Goal: Task Accomplishment & Management: Use online tool/utility

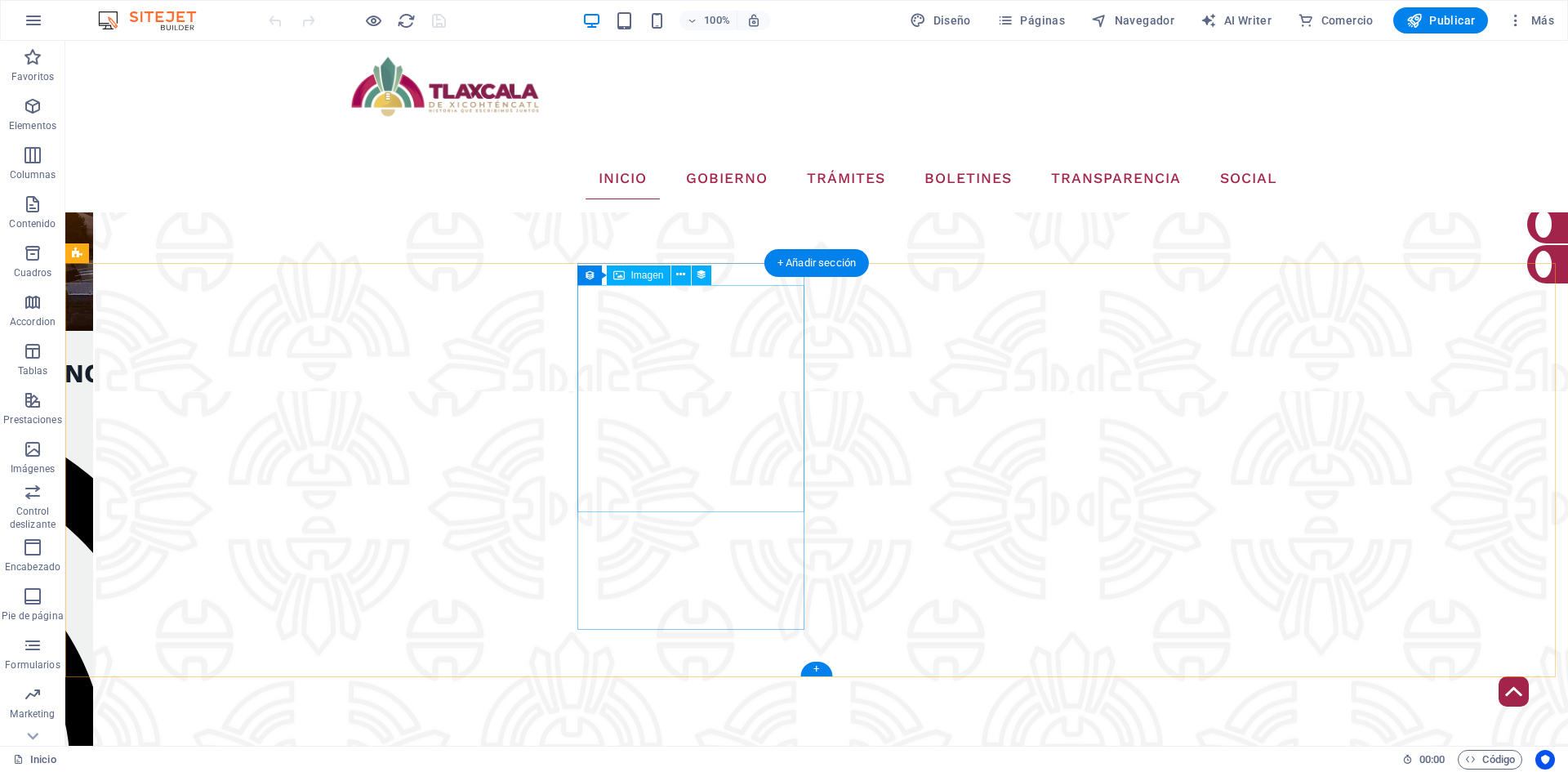
scroll to position [3013, 0]
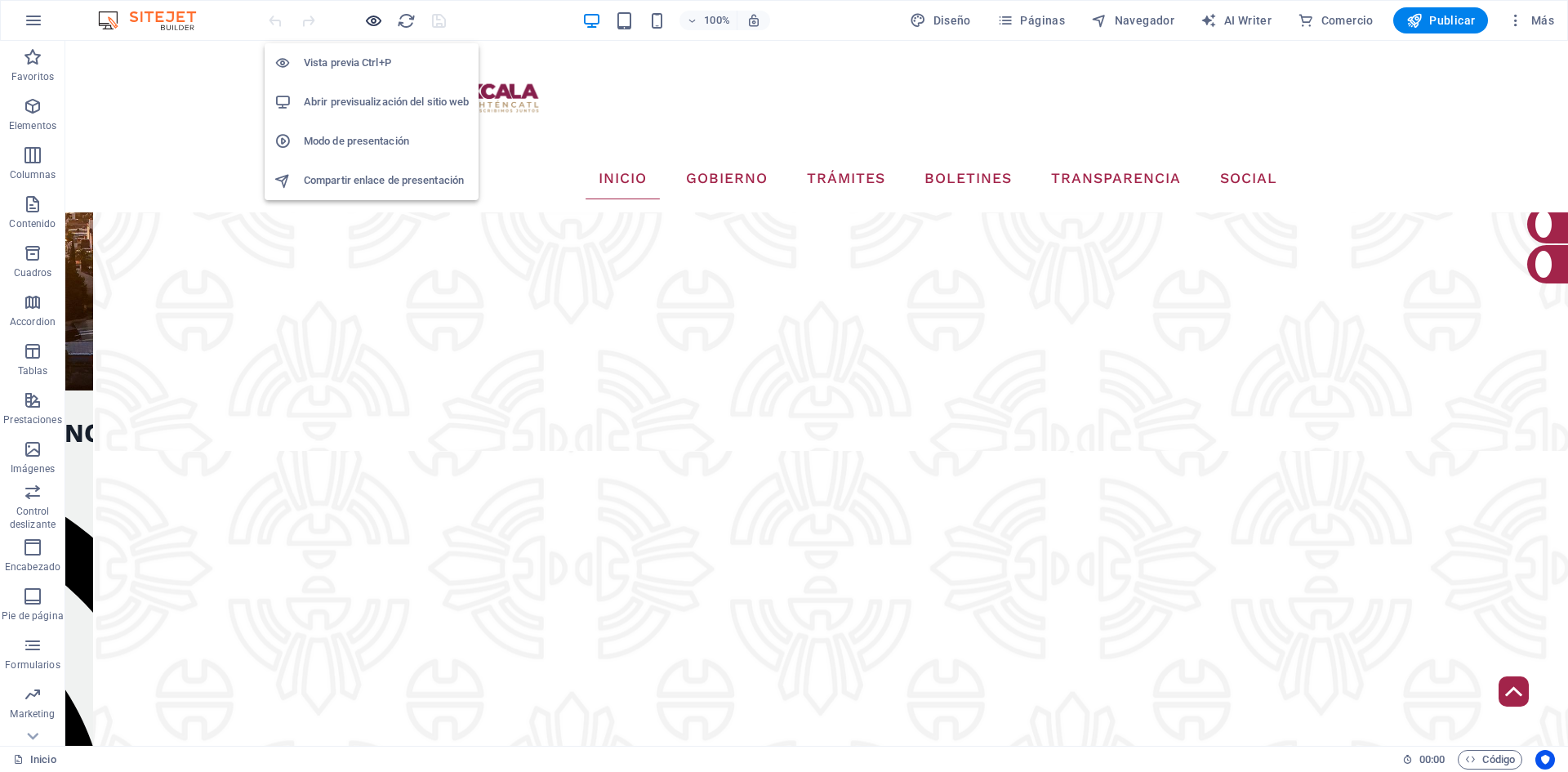
click at [365, 18] on icon "button" at bounding box center [373, 20] width 18 height 18
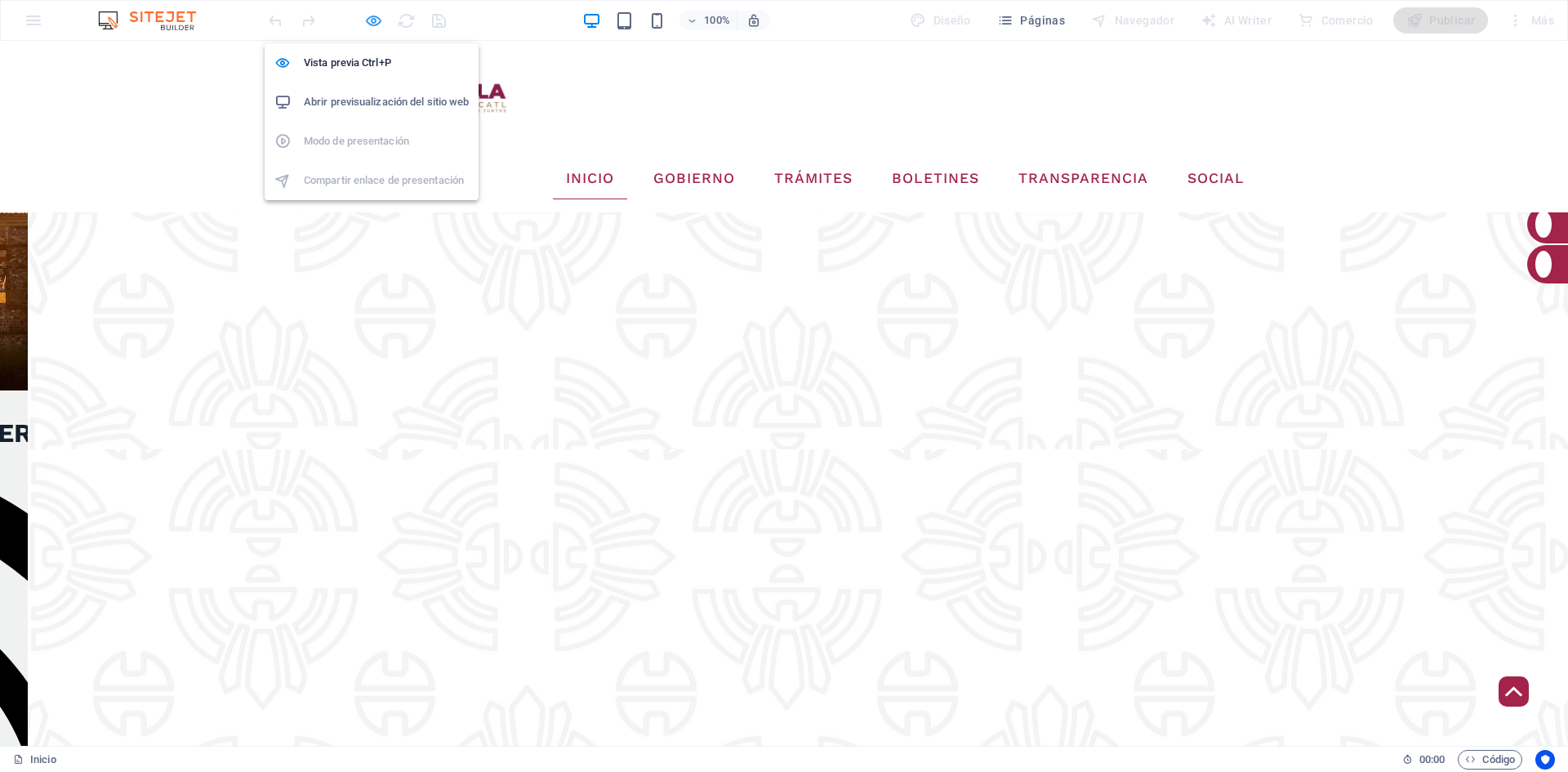
scroll to position [2841, 0]
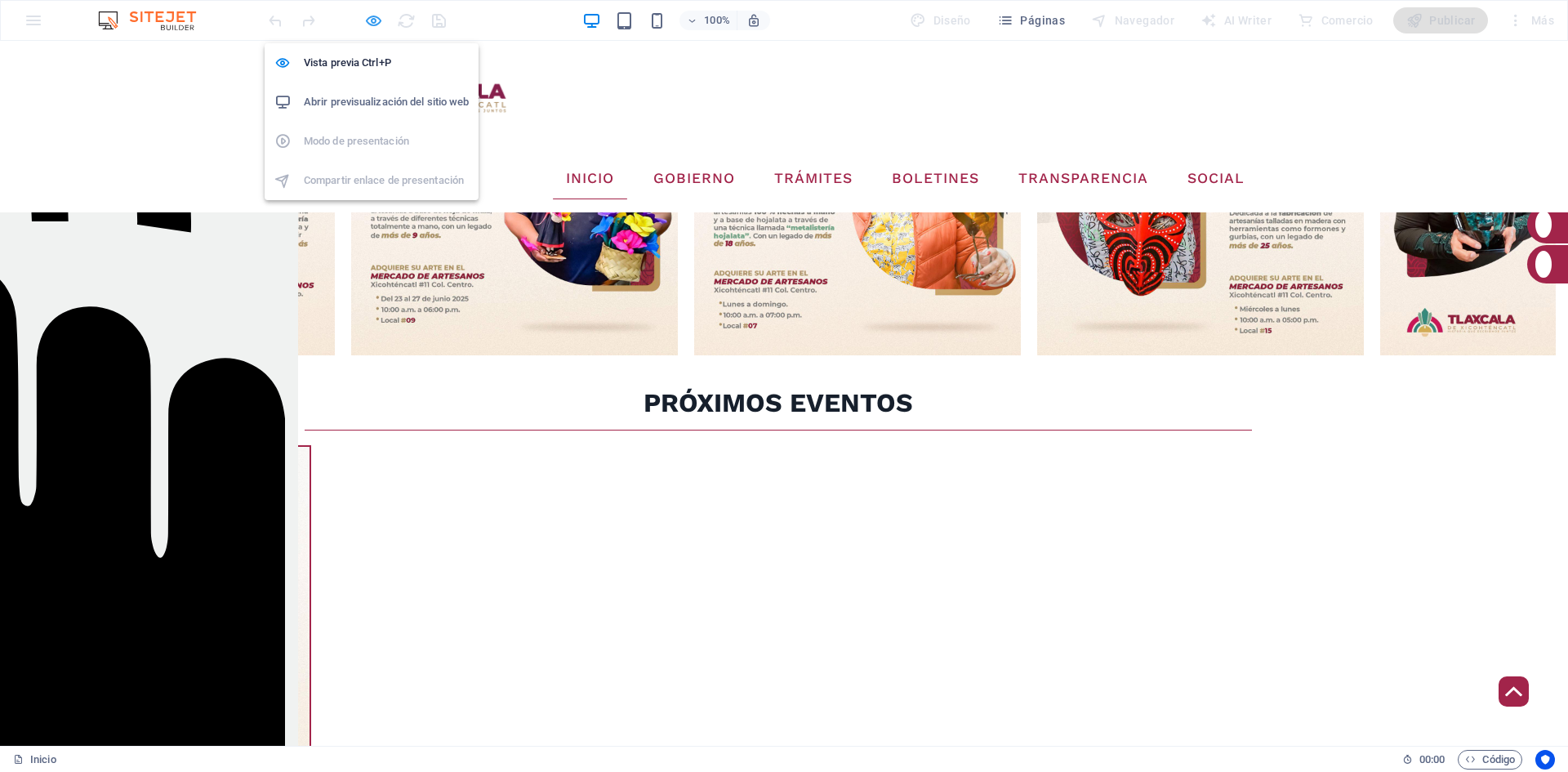
click at [370, 11] on icon "button" at bounding box center [373, 20] width 18 height 18
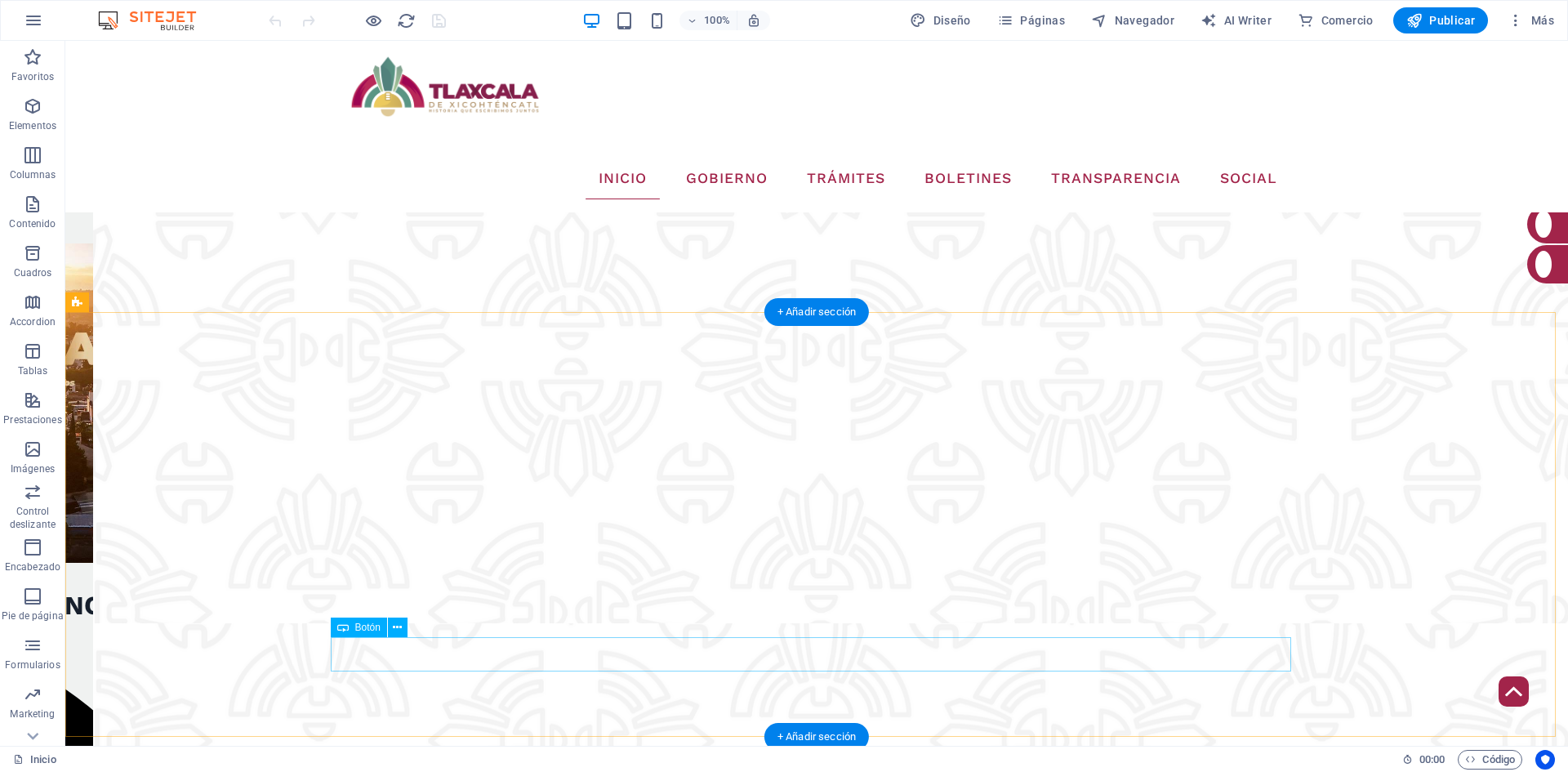
scroll to position [2923, 0]
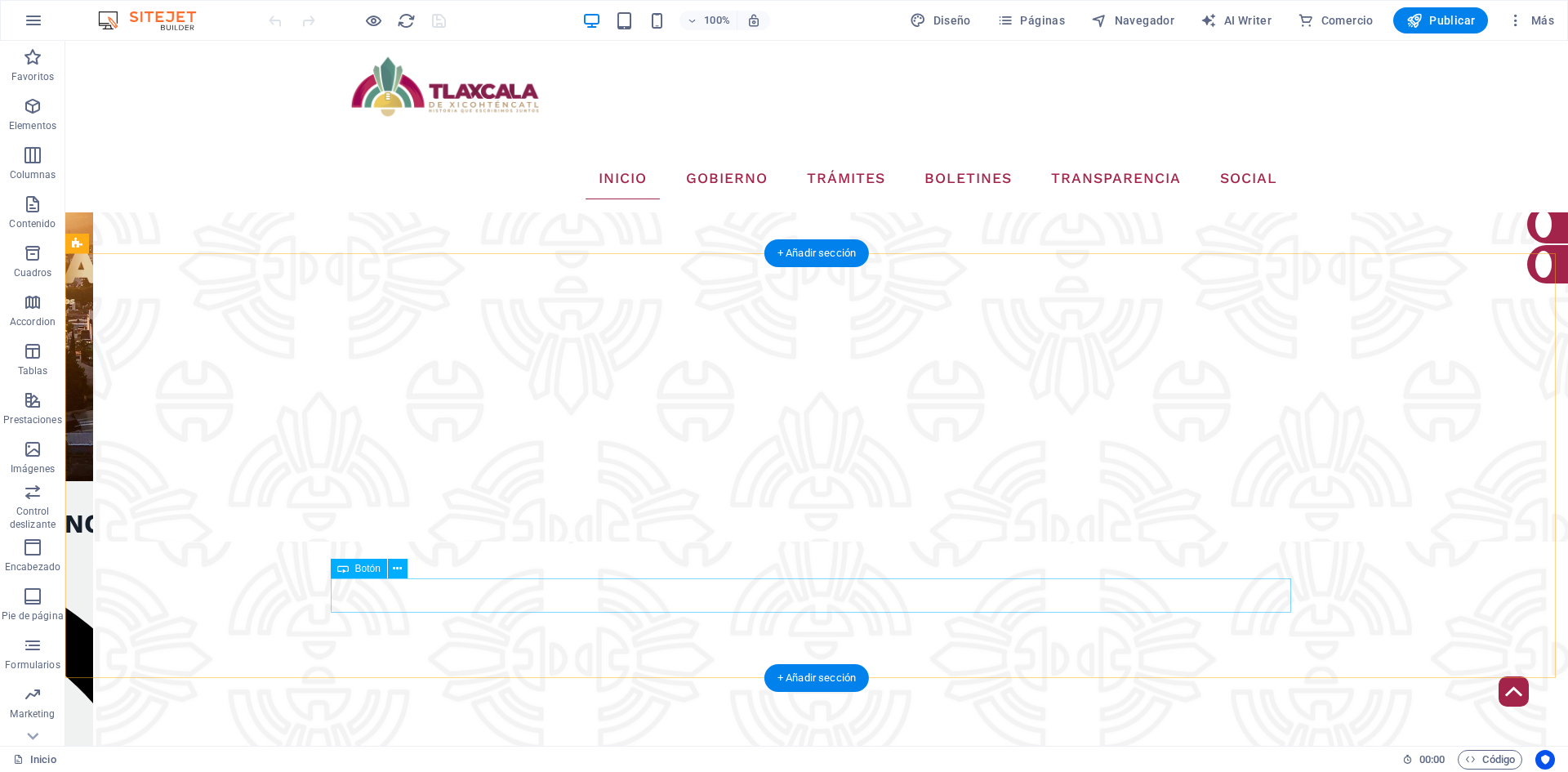
select select
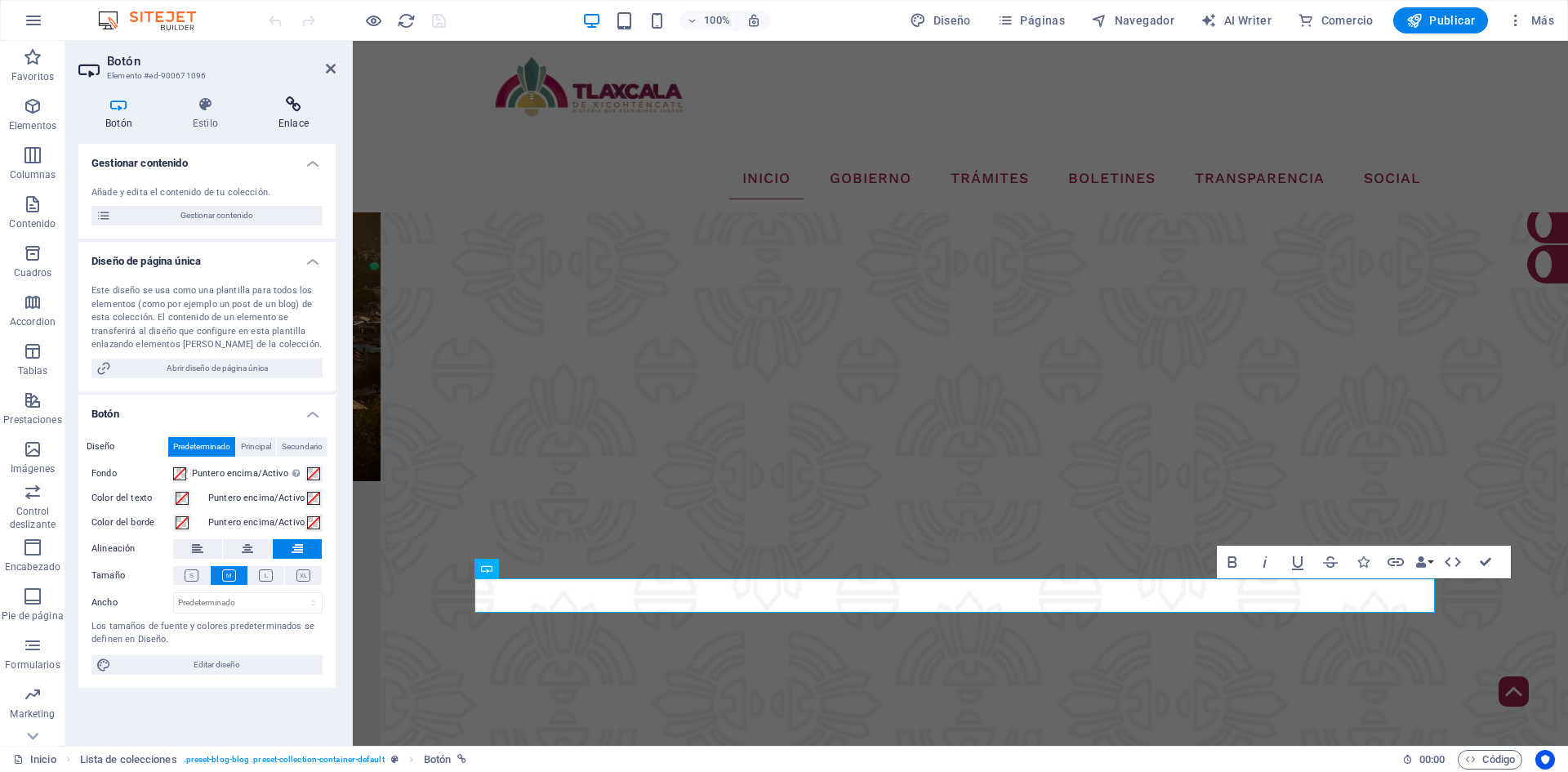
click at [291, 115] on h4 "Enlace" at bounding box center [294, 114] width 84 height 34
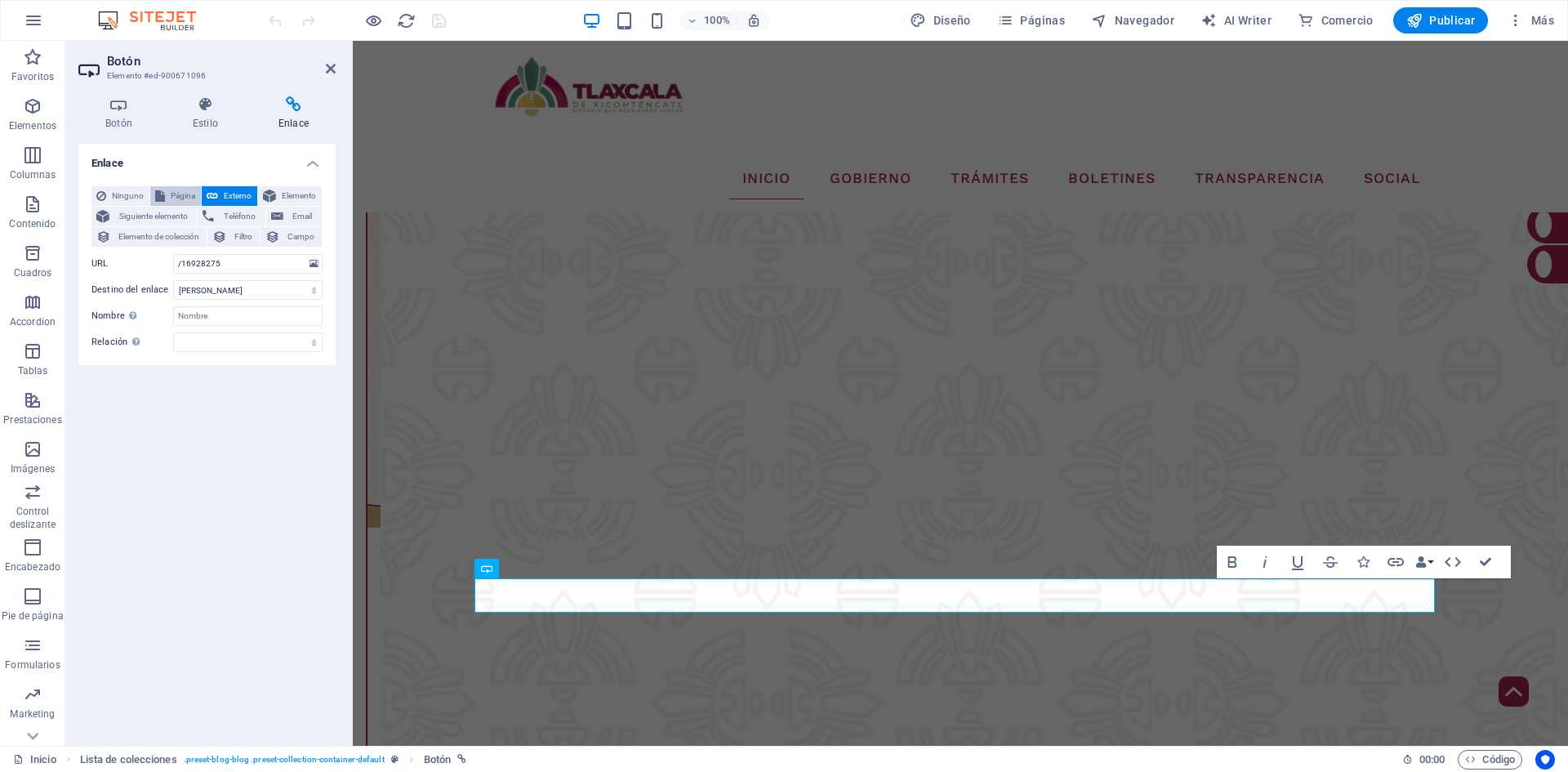
click at [163, 197] on icon at bounding box center [159, 196] width 10 height 19
click at [312, 266] on select "Inicio Tramites-Tesoreria Noticias Tu Gobierno Contacto Transparencia SEVAC NOR…" at bounding box center [248, 264] width 150 height 19
select select "29"
click at [173, 254] on select "Inicio Tramites-Tesoreria Noticias Tu Gobierno Contacto Transparencia SEVAC NOR…" at bounding box center [248, 264] width 150 height 19
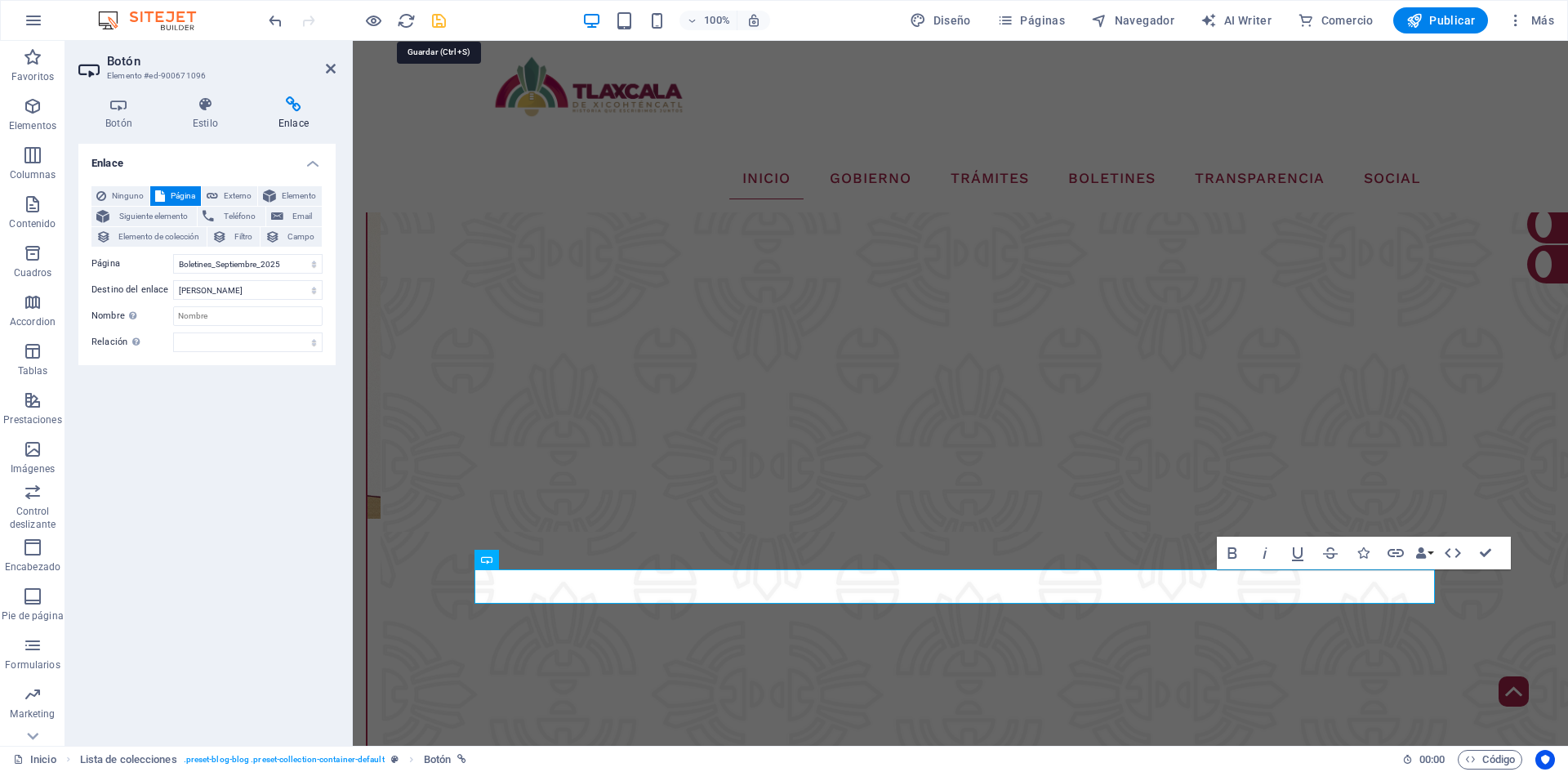
click at [441, 25] on icon "save" at bounding box center [438, 20] width 18 height 18
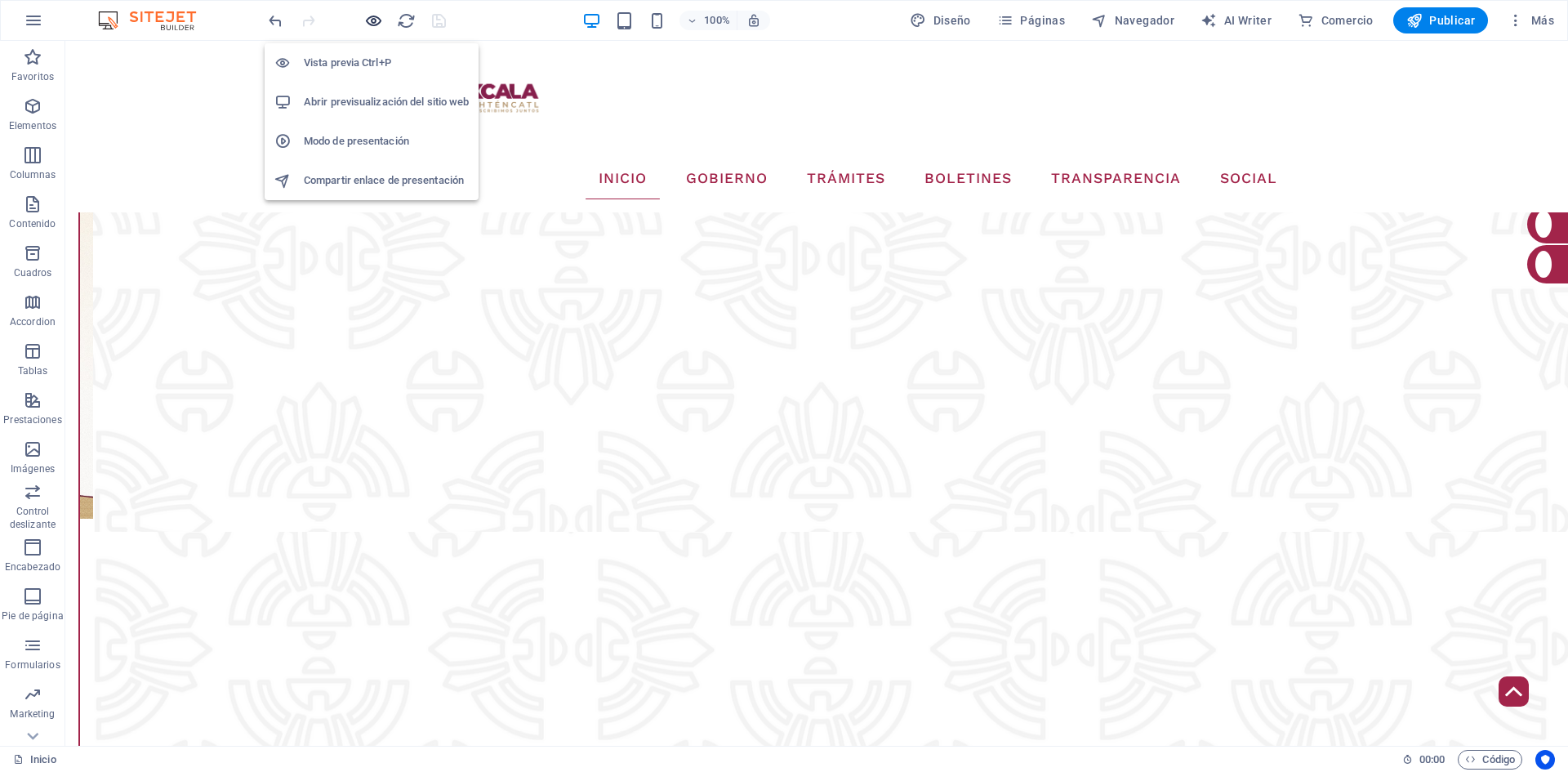
click at [377, 24] on icon "button" at bounding box center [373, 20] width 18 height 18
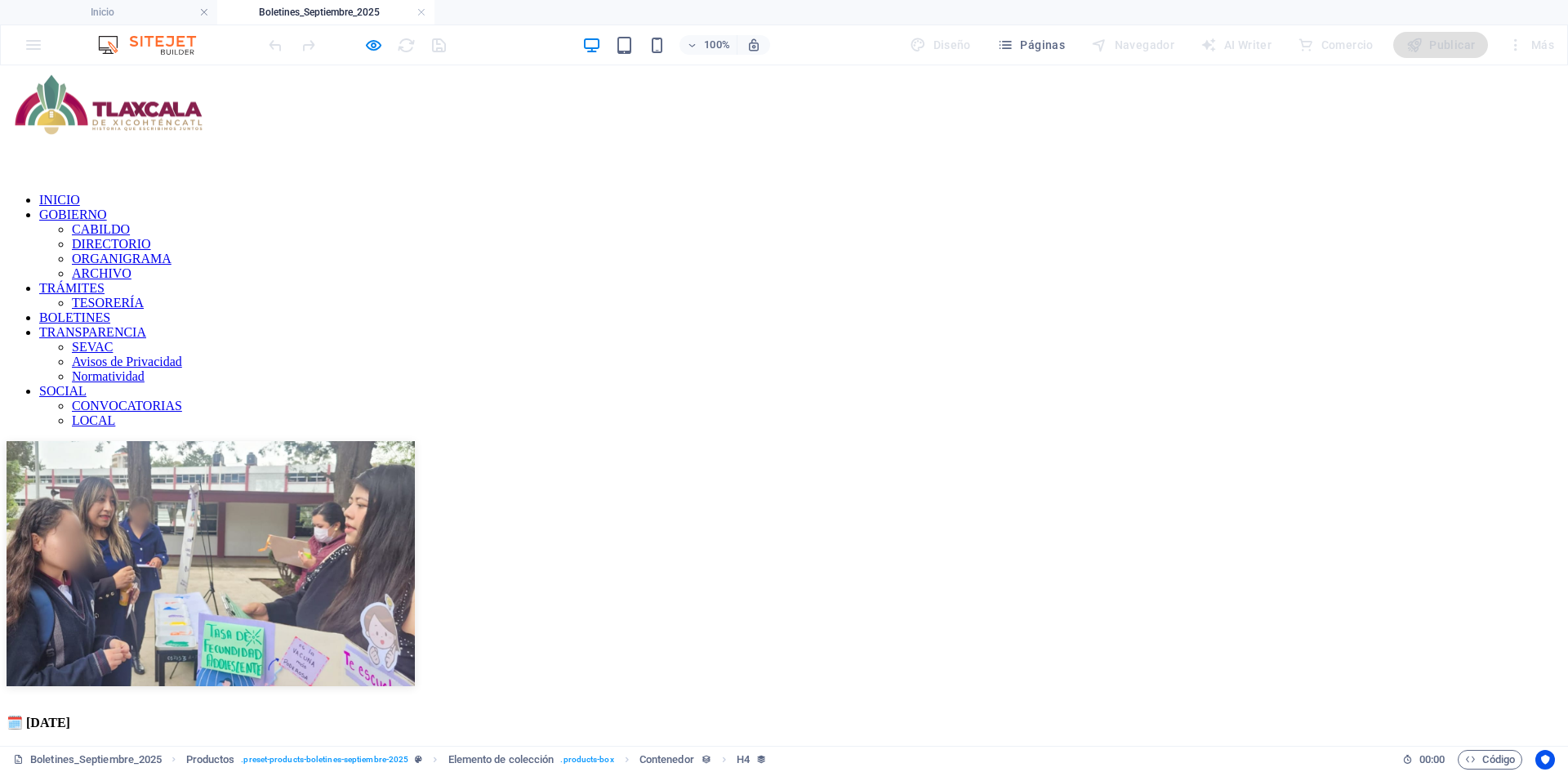
scroll to position [0, 0]
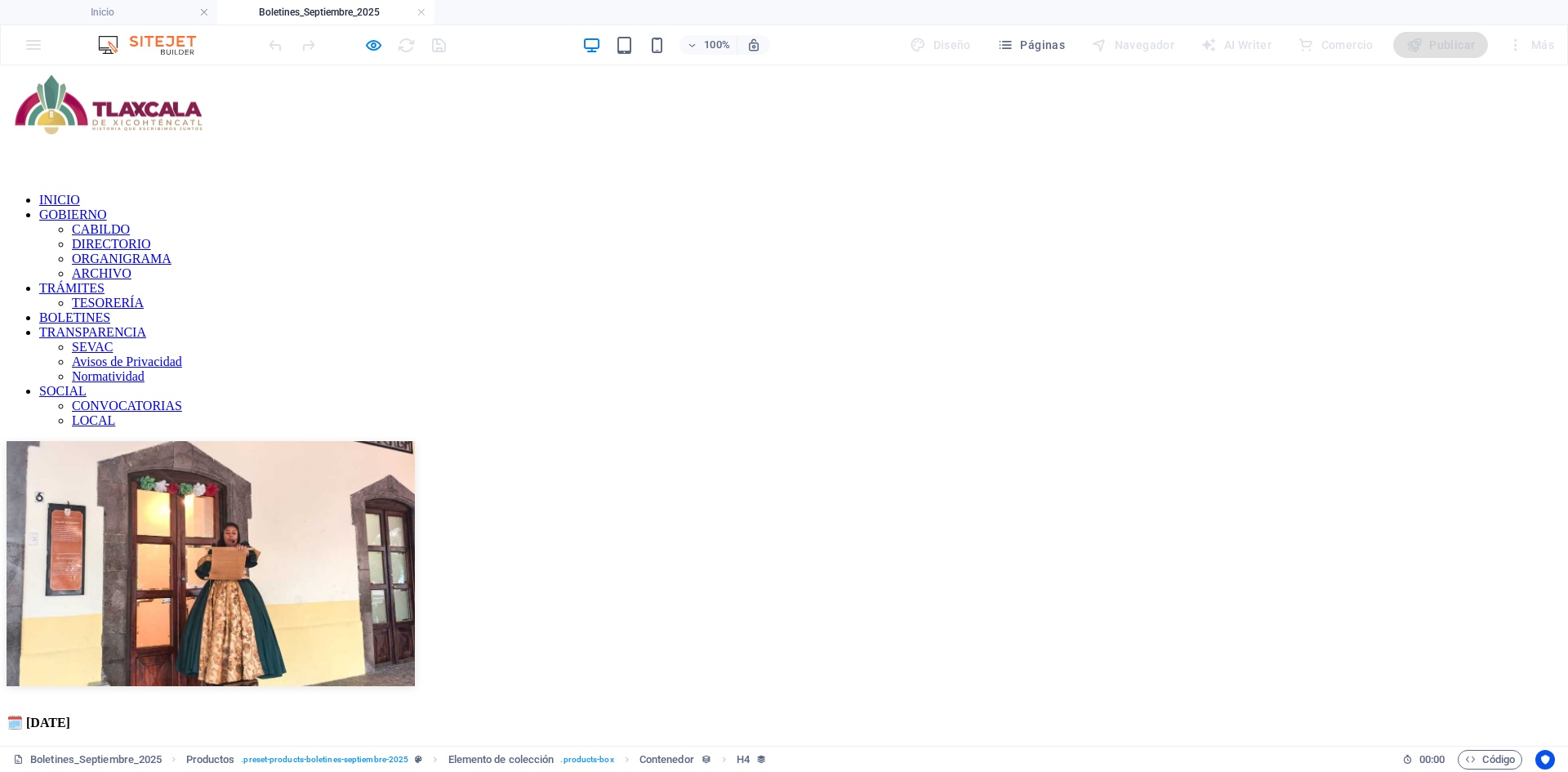
click at [405, 441] on figure at bounding box center [783, 565] width 1555 height 248
click at [420, 441] on figure at bounding box center [783, 565] width 1555 height 248
click at [368, 44] on icon "button" at bounding box center [373, 45] width 18 height 18
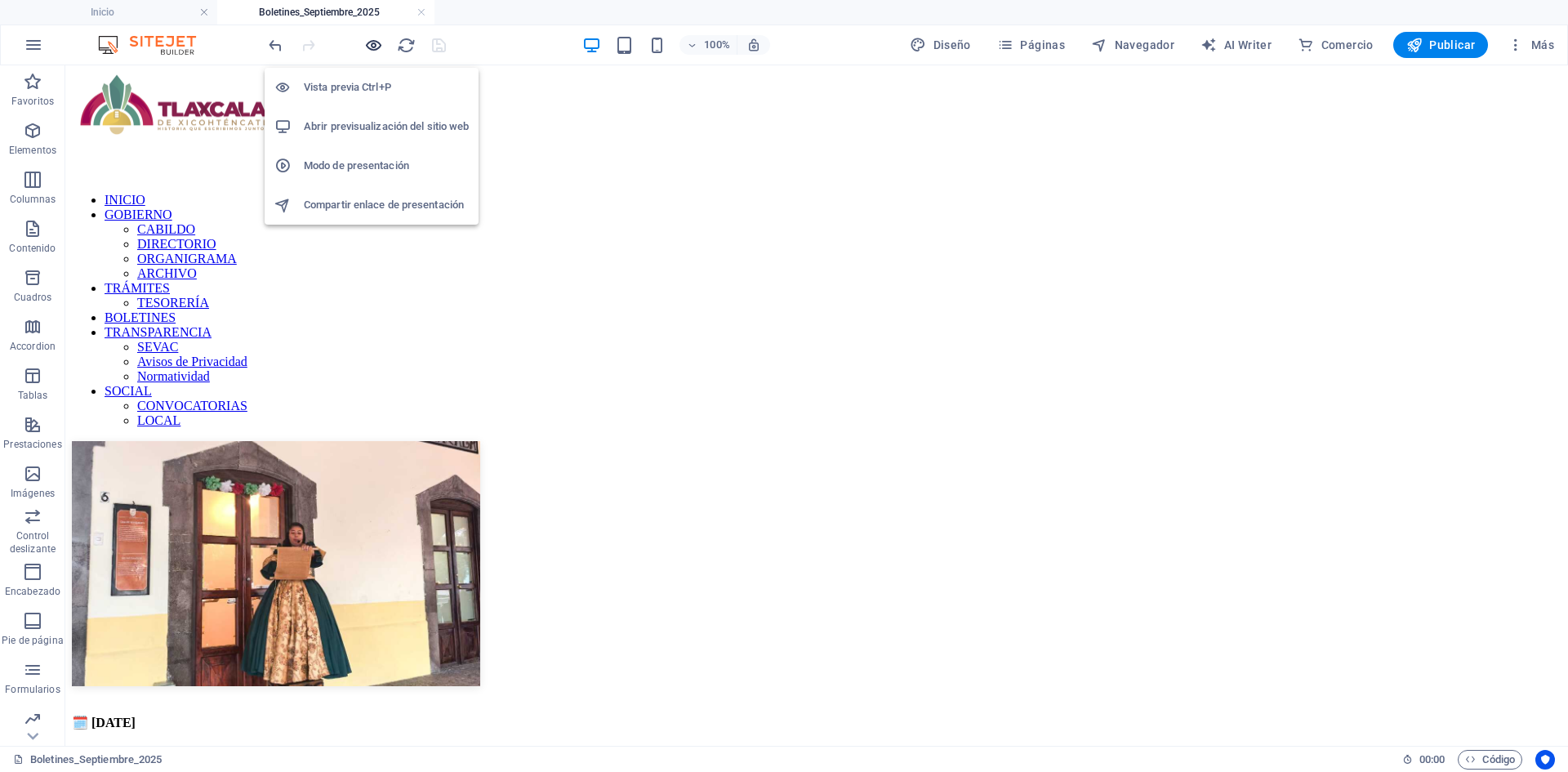
click at [373, 44] on icon "button" at bounding box center [373, 45] width 18 height 18
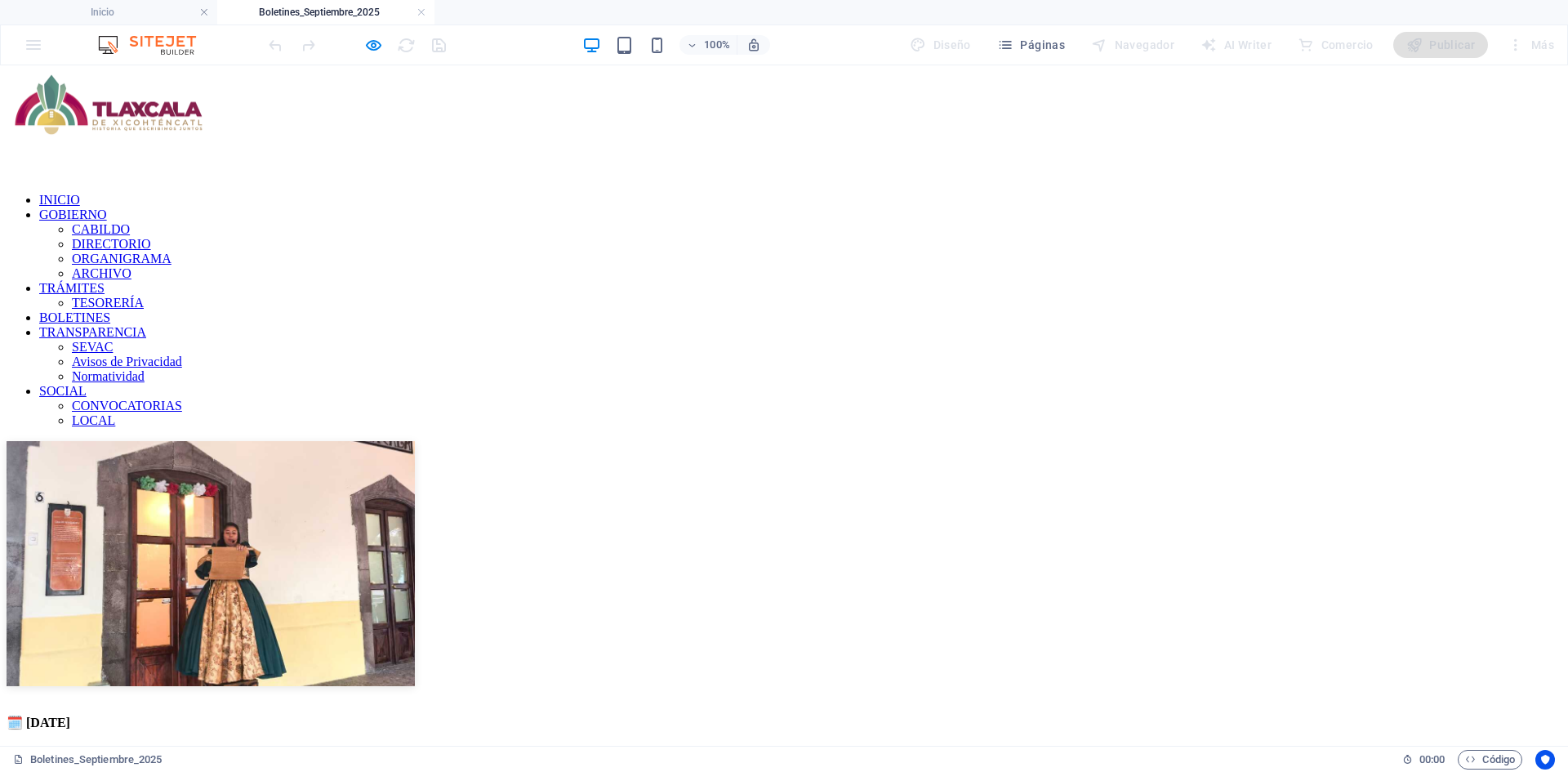
click at [411, 441] on img at bounding box center [210, 563] width 408 height 245
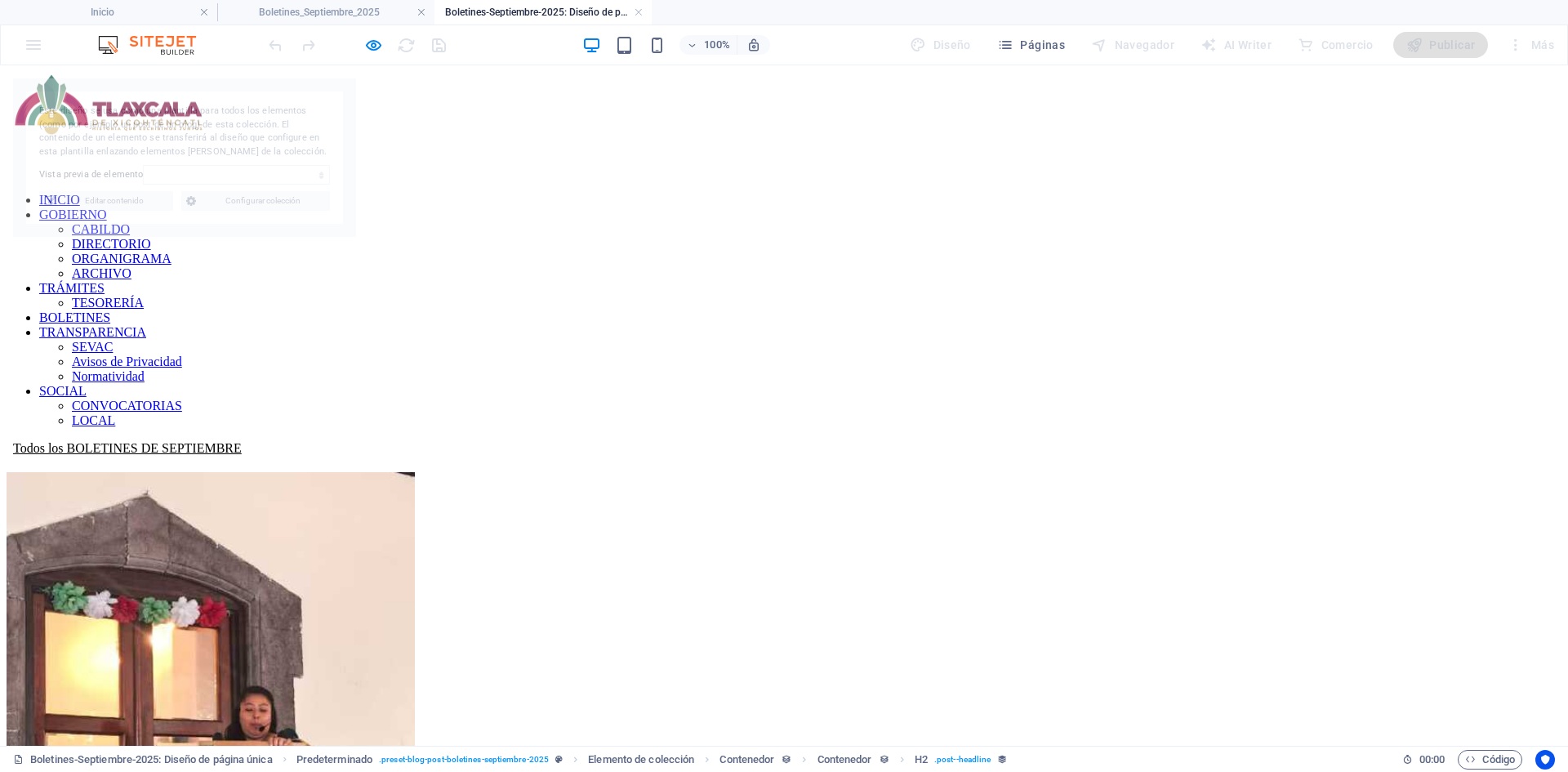
select select "68dd56b69fd4dd2f0e06e0ef"
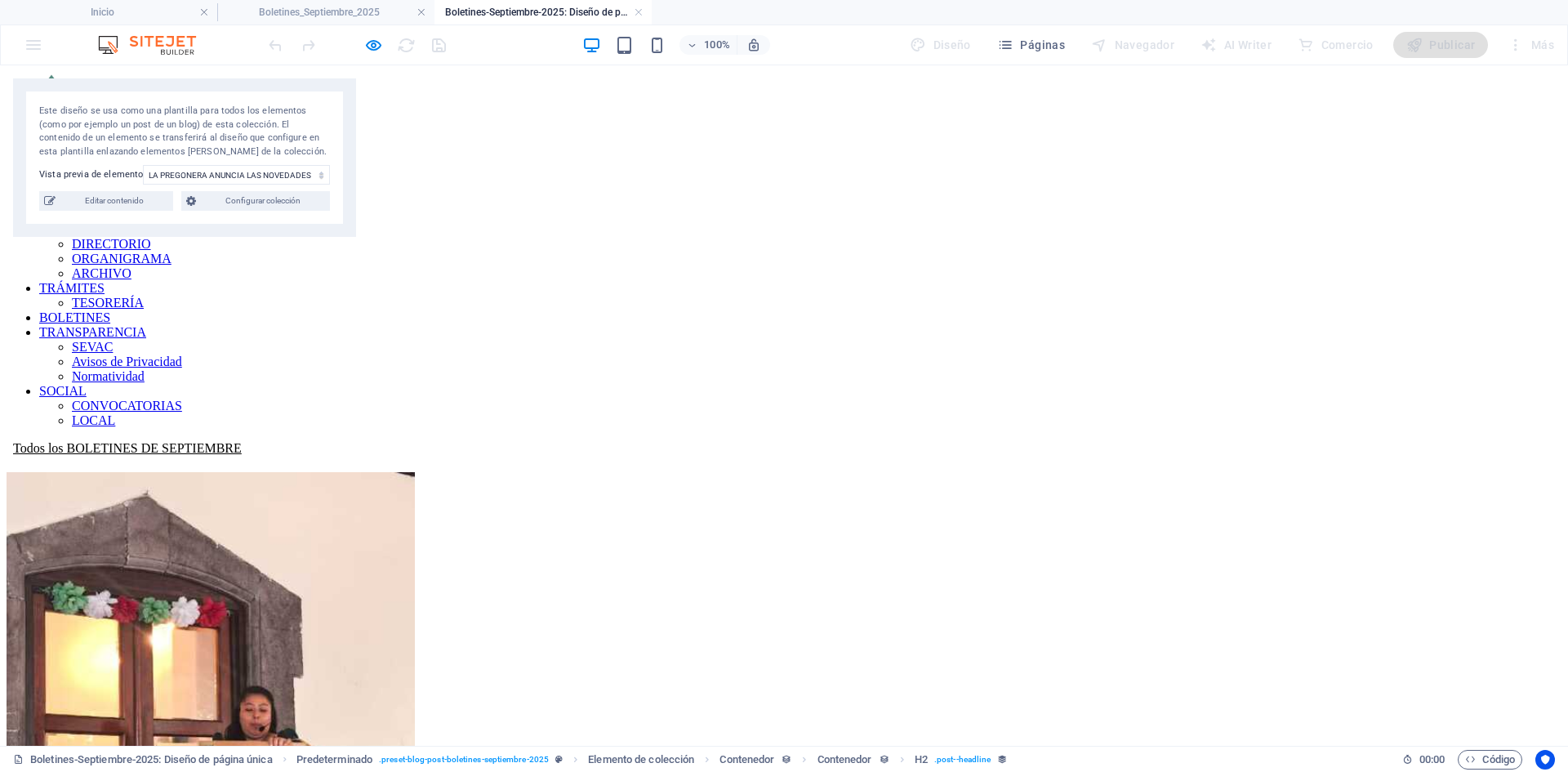
click at [316, 441] on div "Todos los BOLETINES DE SEPTIEMBRE" at bounding box center [783, 448] width 1555 height 15
click at [317, 441] on div "Todos los BOLETINES DE SEPTIEMBRE" at bounding box center [783, 448] width 1555 height 15
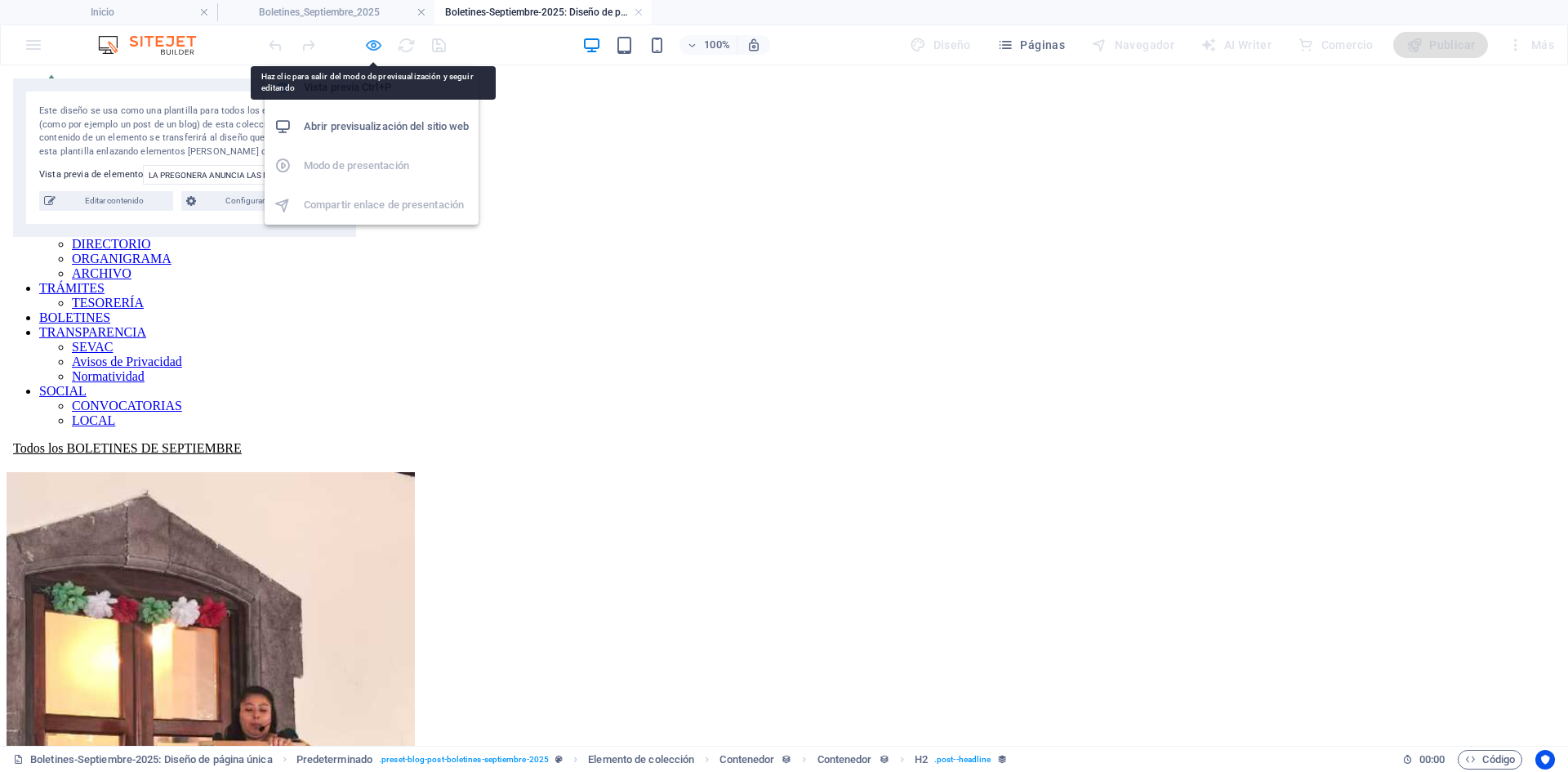
click at [367, 50] on icon "button" at bounding box center [373, 45] width 18 height 18
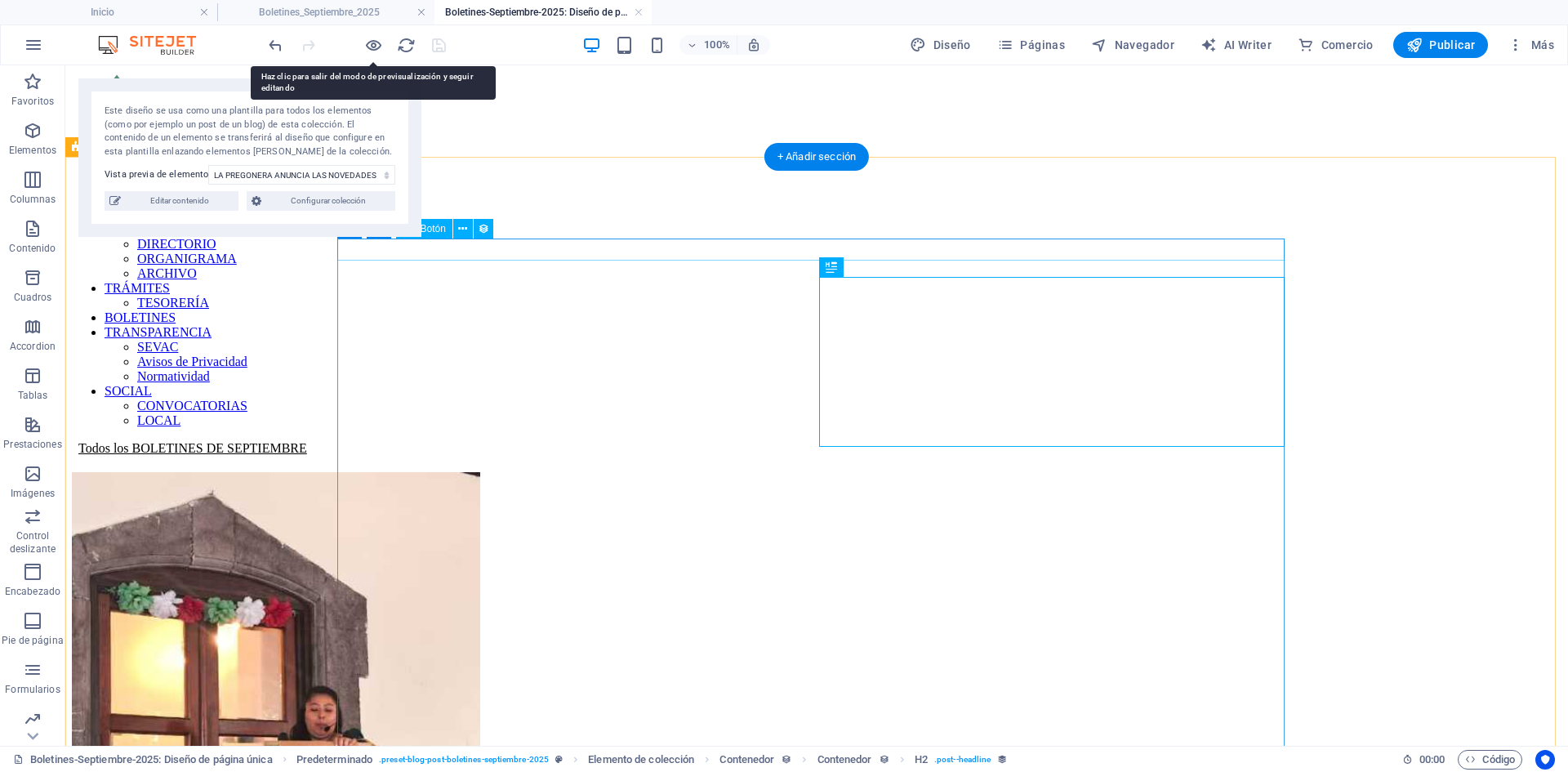
click at [348, 441] on div "Todos los BOLETINES DE SEPTIEMBRE" at bounding box center [817, 448] width 1490 height 15
select select
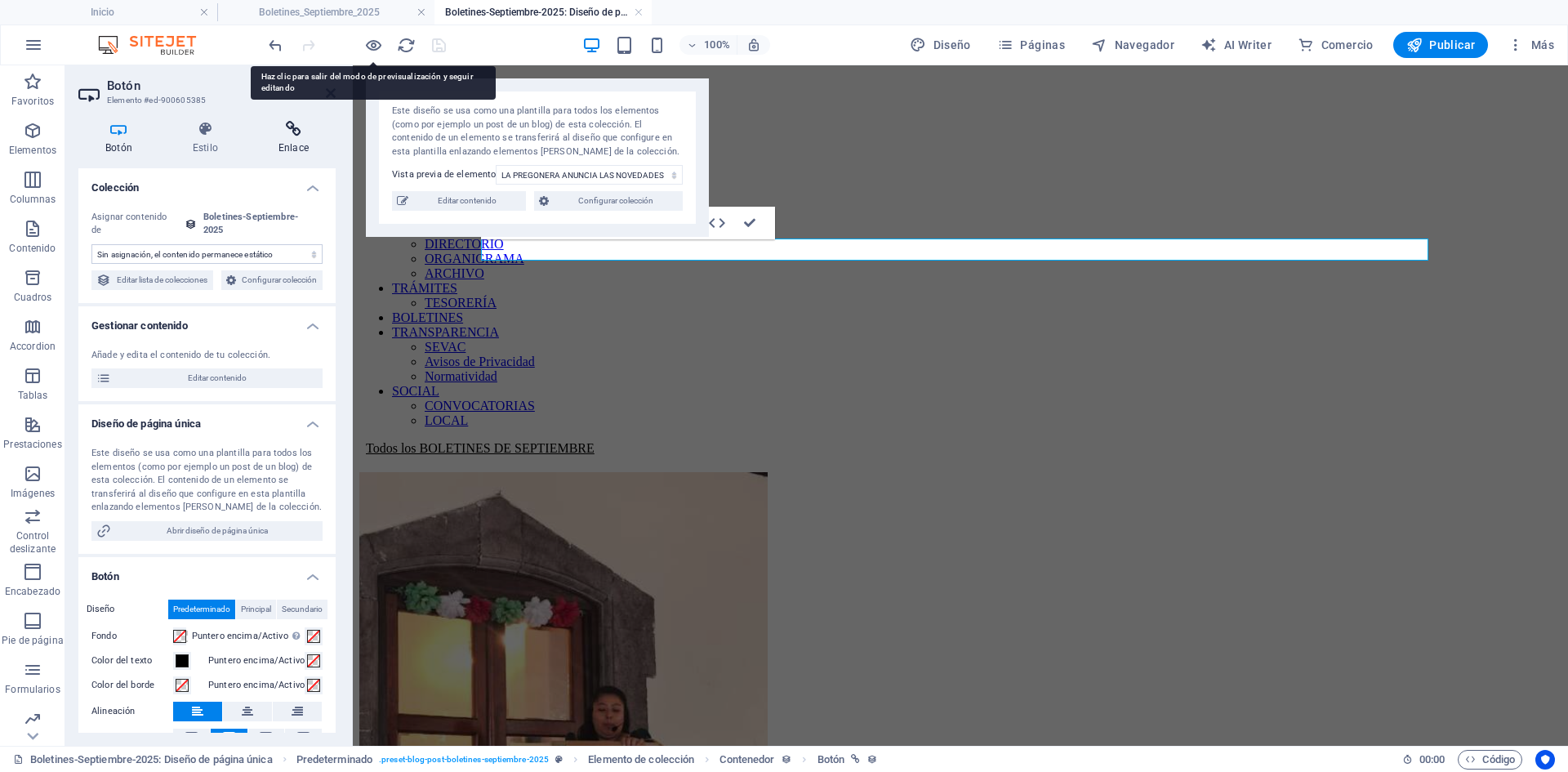
click at [286, 133] on icon at bounding box center [294, 129] width 84 height 17
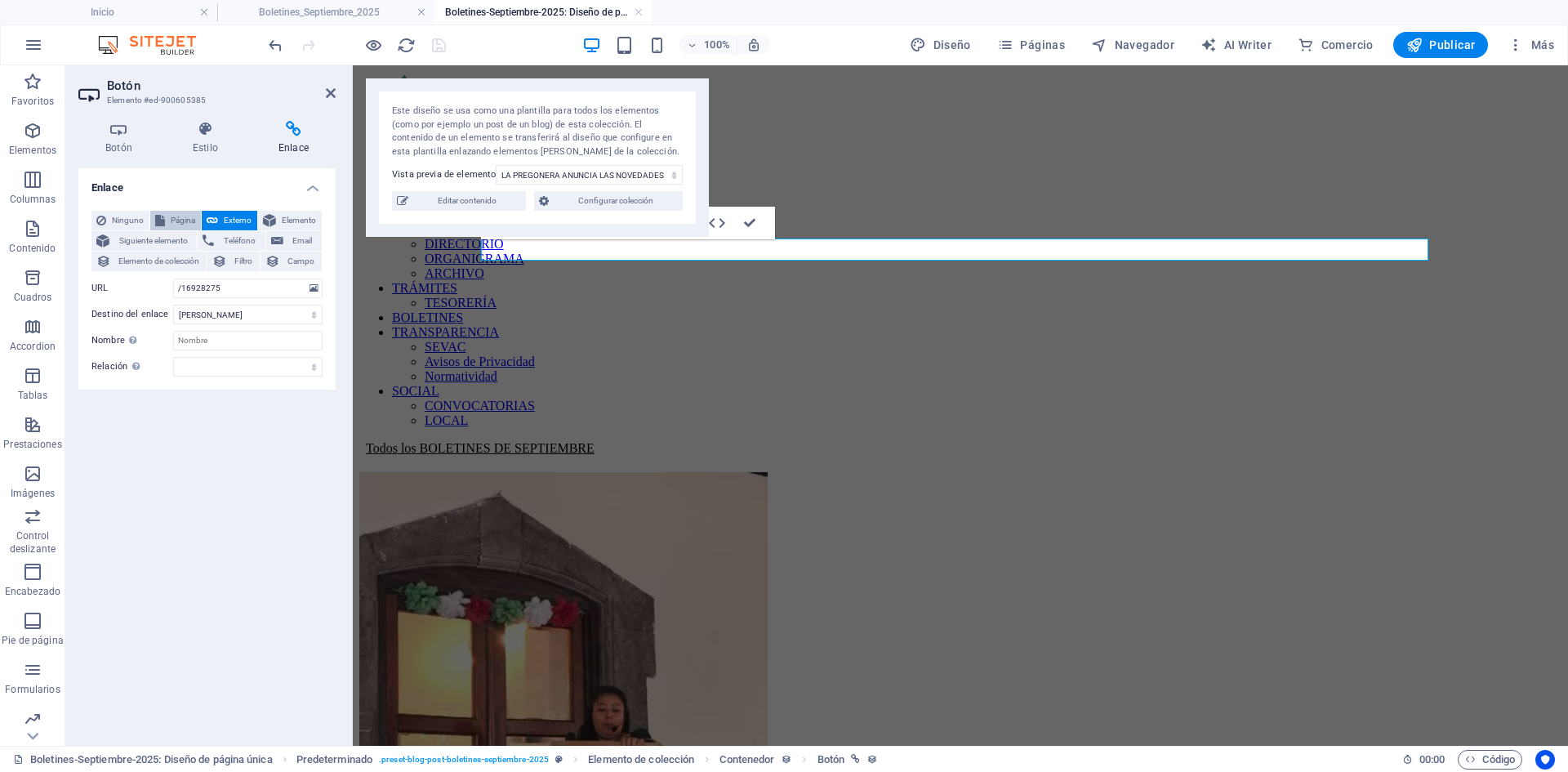
click at [165, 220] on button "Página" at bounding box center [176, 220] width 51 height 19
click at [317, 294] on select "Inicio Tramites-Tesoreria Noticias Tu Gobierno Contacto Transparencia SEVAC NOR…" at bounding box center [248, 288] width 150 height 19
select select "29"
click at [173, 278] on select "Inicio Tramites-Tesoreria Noticias Tu Gobierno Contacto Transparencia SEVAC NOR…" at bounding box center [248, 288] width 150 height 19
click at [446, 46] on icon "save" at bounding box center [438, 45] width 18 height 18
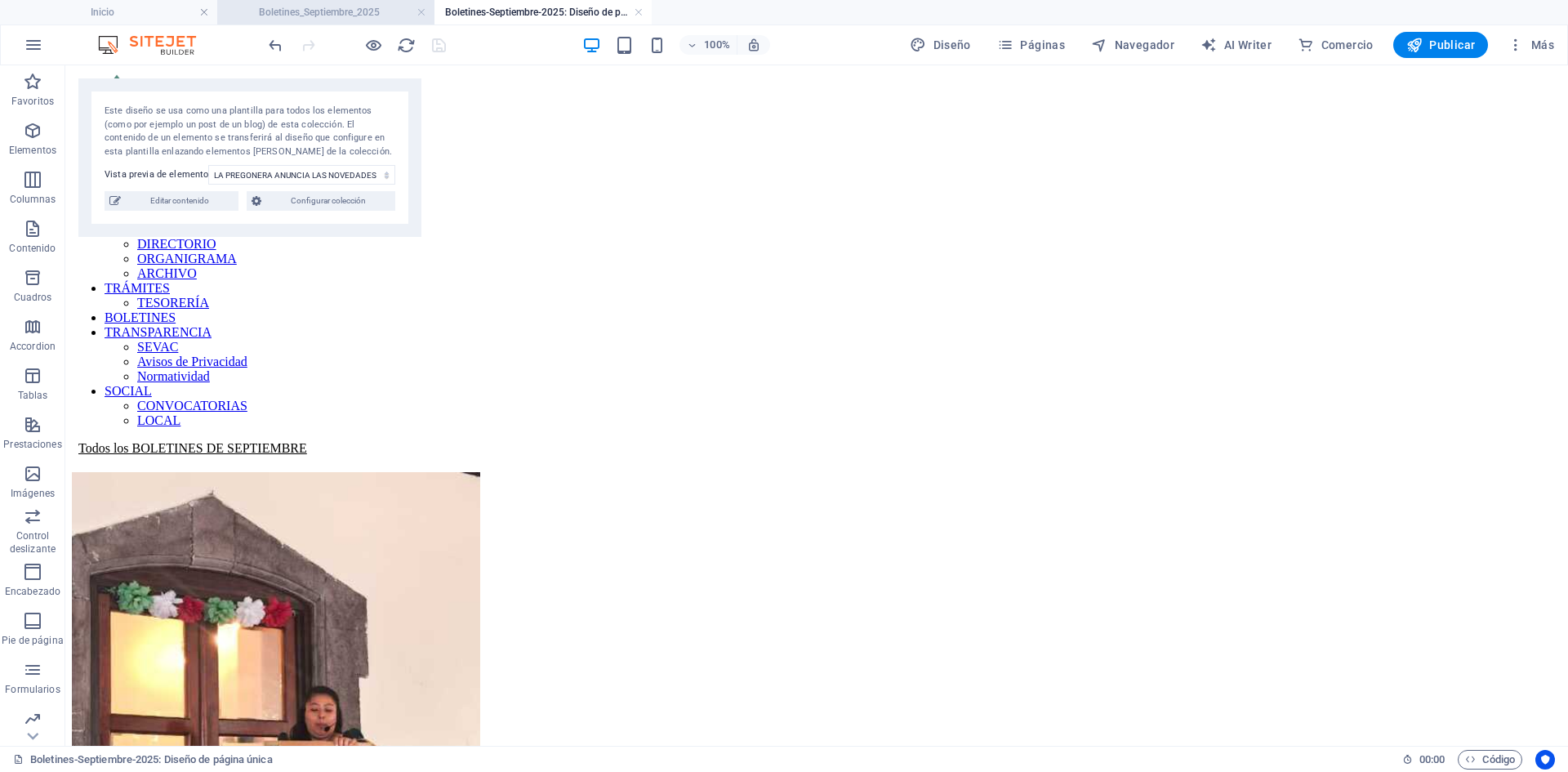
click at [347, 17] on h4 "Boletines_Septiembre_2025" at bounding box center [326, 12] width 217 height 18
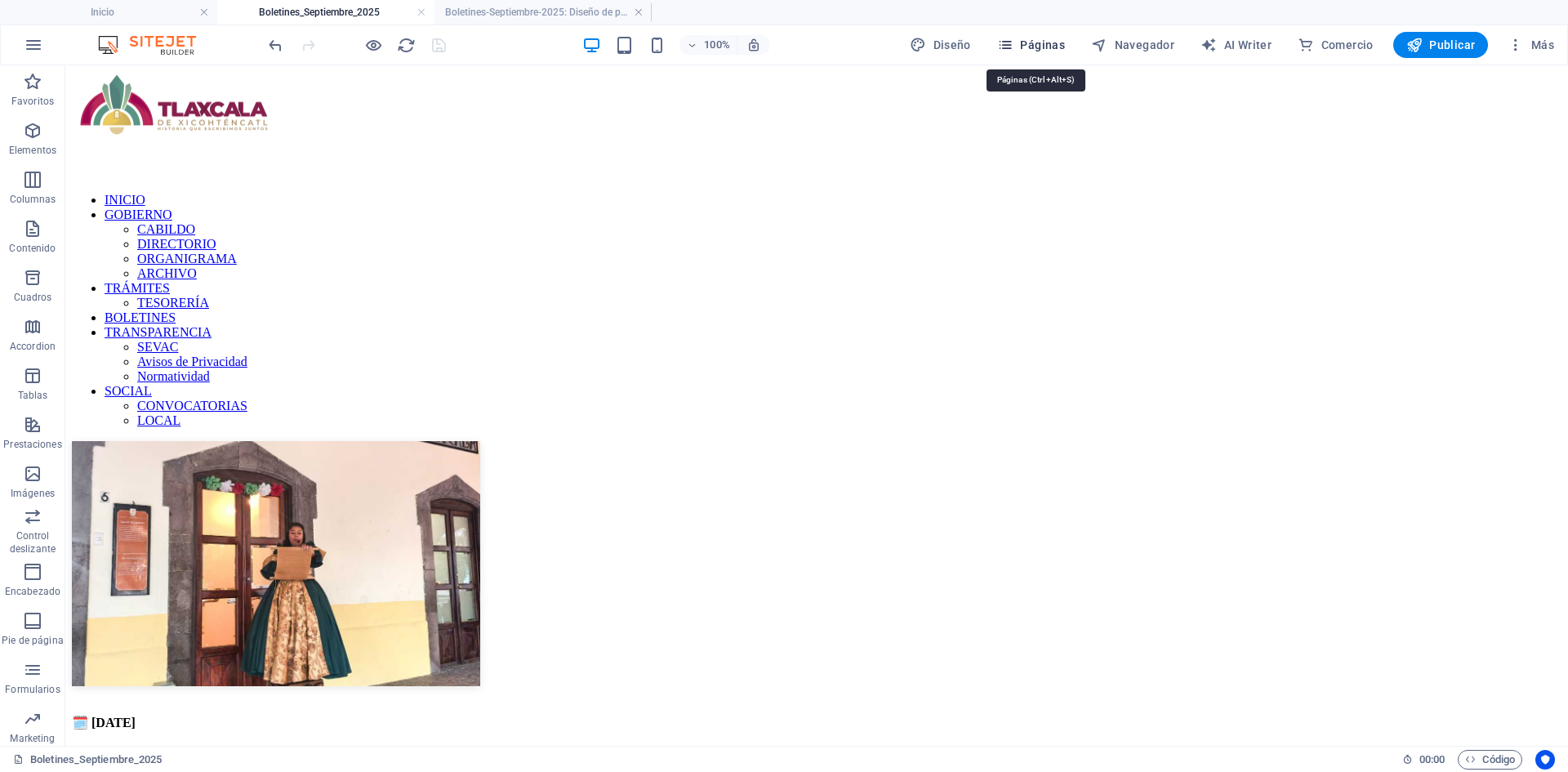
click at [1040, 43] on span "Páginas" at bounding box center [1030, 45] width 68 height 17
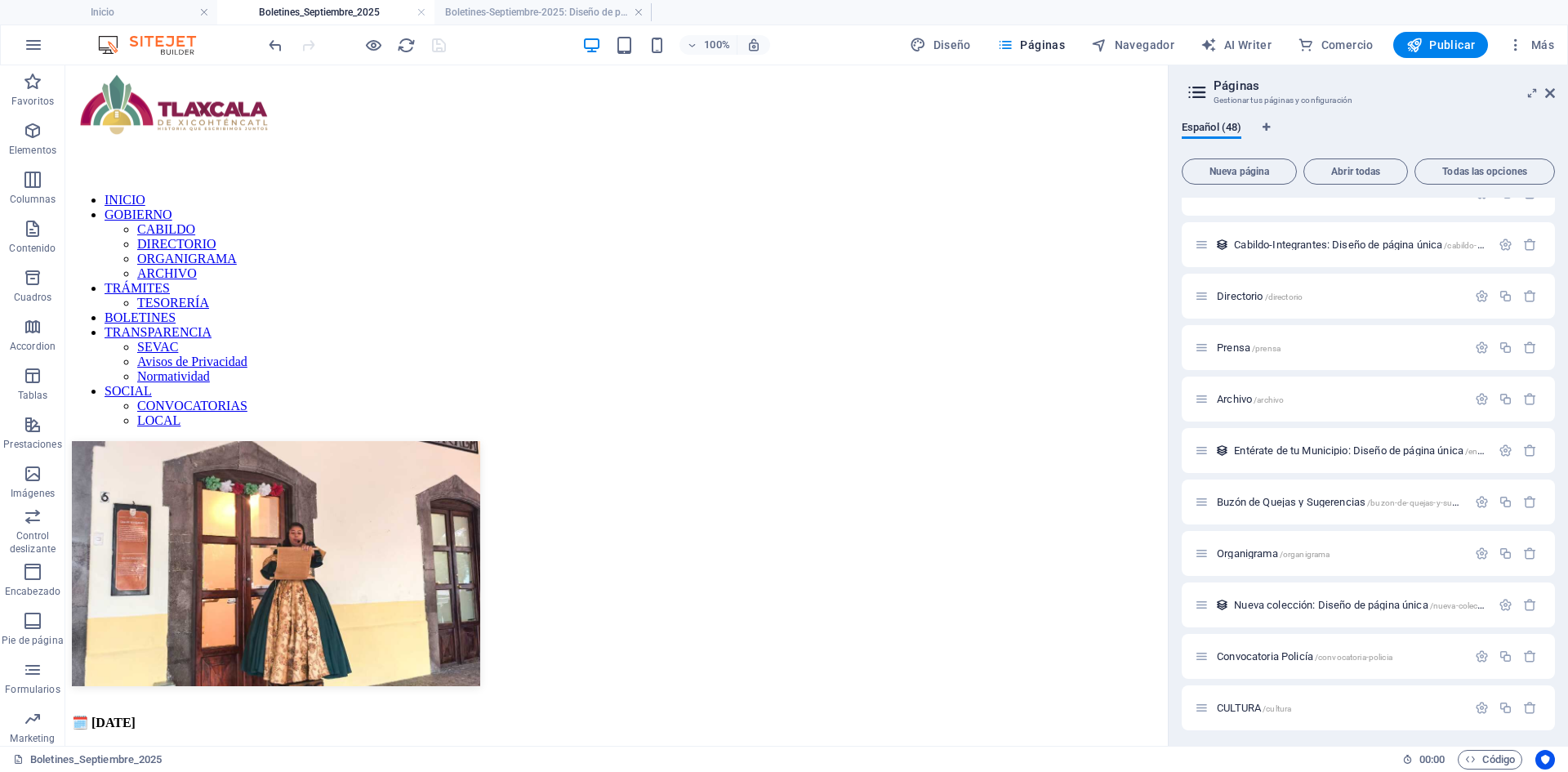
scroll to position [1062, 0]
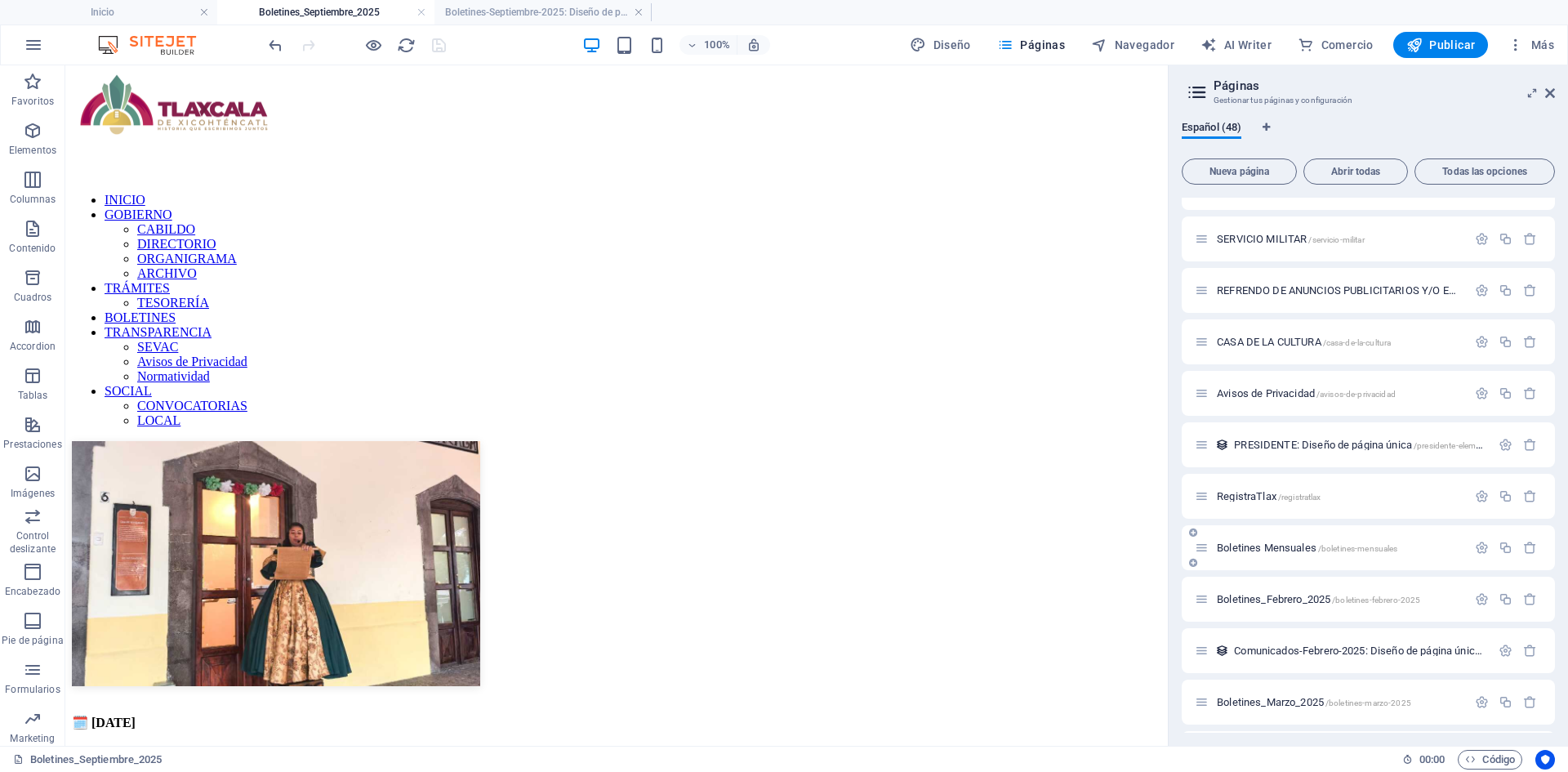
click at [1288, 541] on div "Boletines Mensuales /boletines-mensuales" at bounding box center [1330, 548] width 272 height 18
click at [1270, 550] on span "Boletines Mensuales /boletines-mensuales" at bounding box center [1307, 548] width 180 height 12
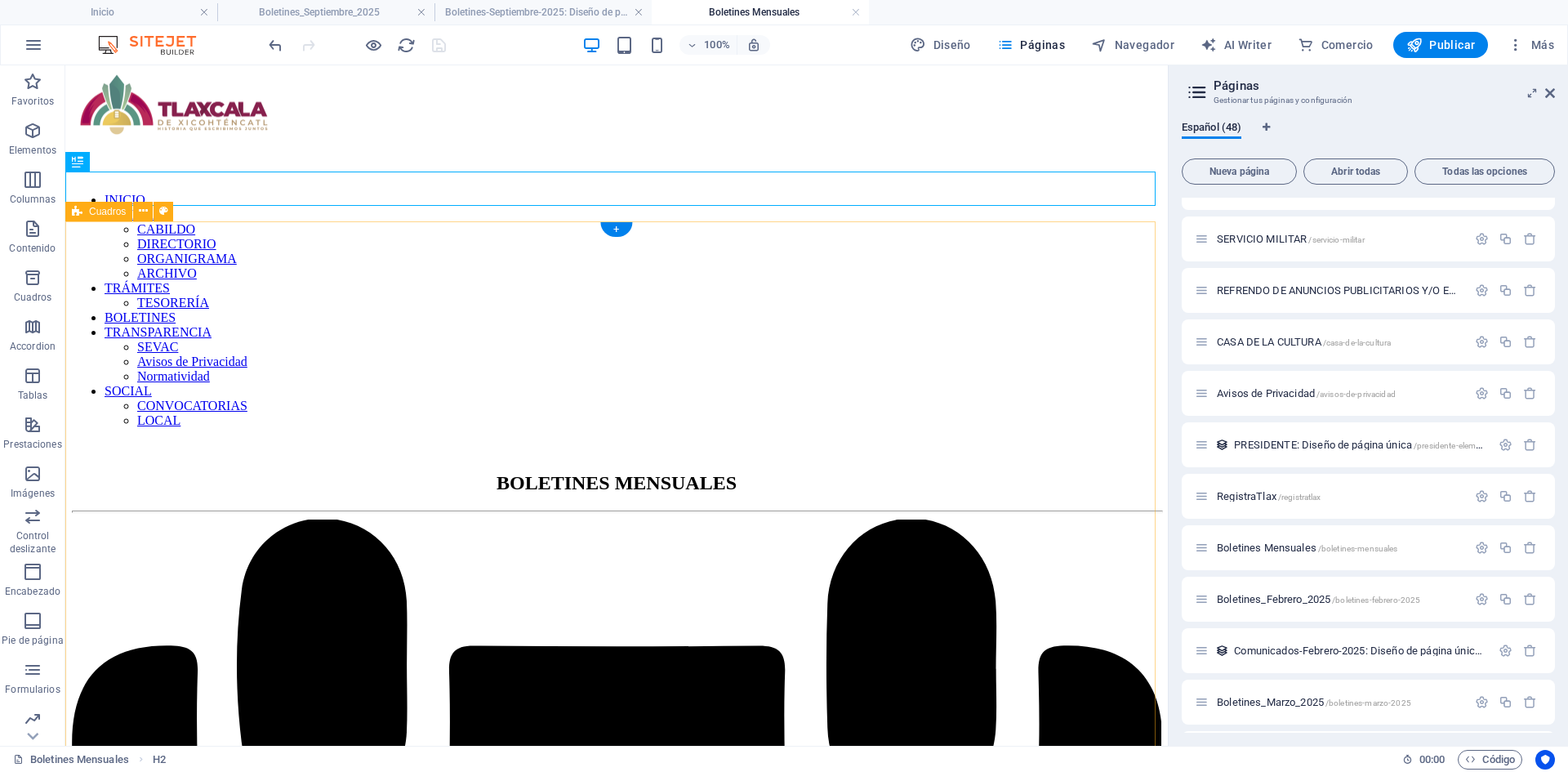
scroll to position [0, 0]
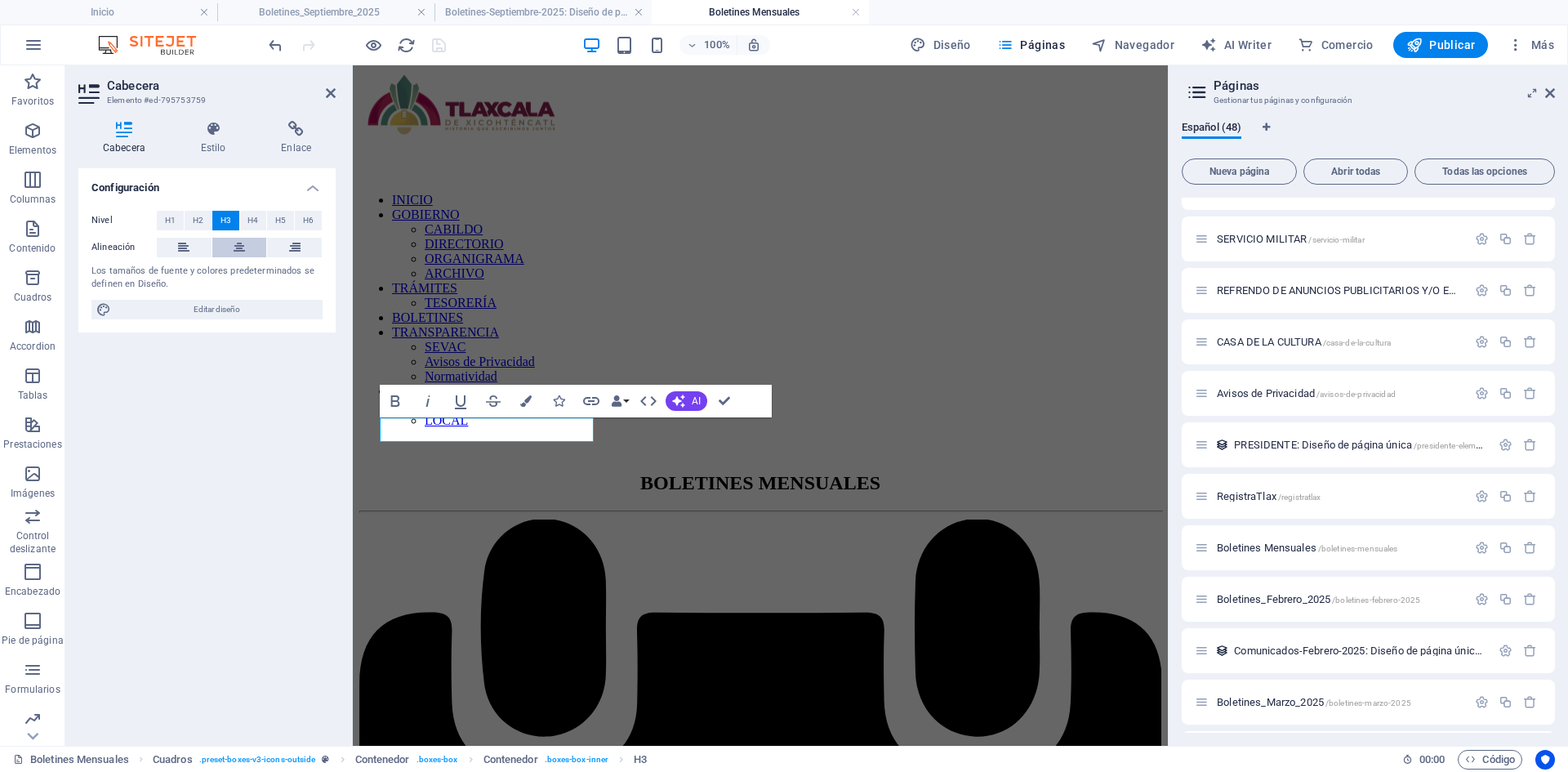
click at [228, 245] on button at bounding box center [239, 247] width 55 height 19
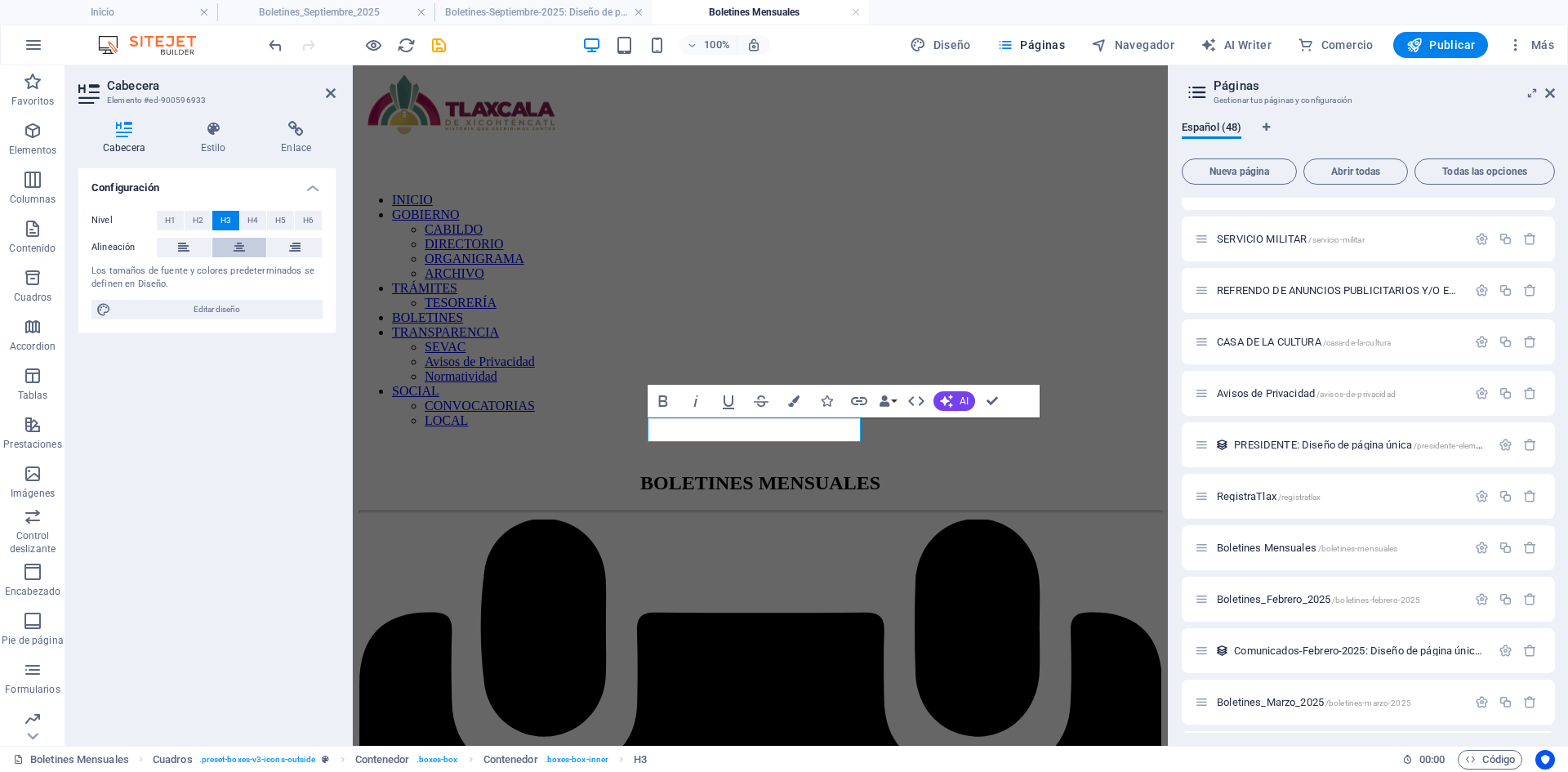
click at [235, 240] on icon at bounding box center [238, 247] width 11 height 19
click at [331, 89] on icon at bounding box center [330, 92] width 10 height 13
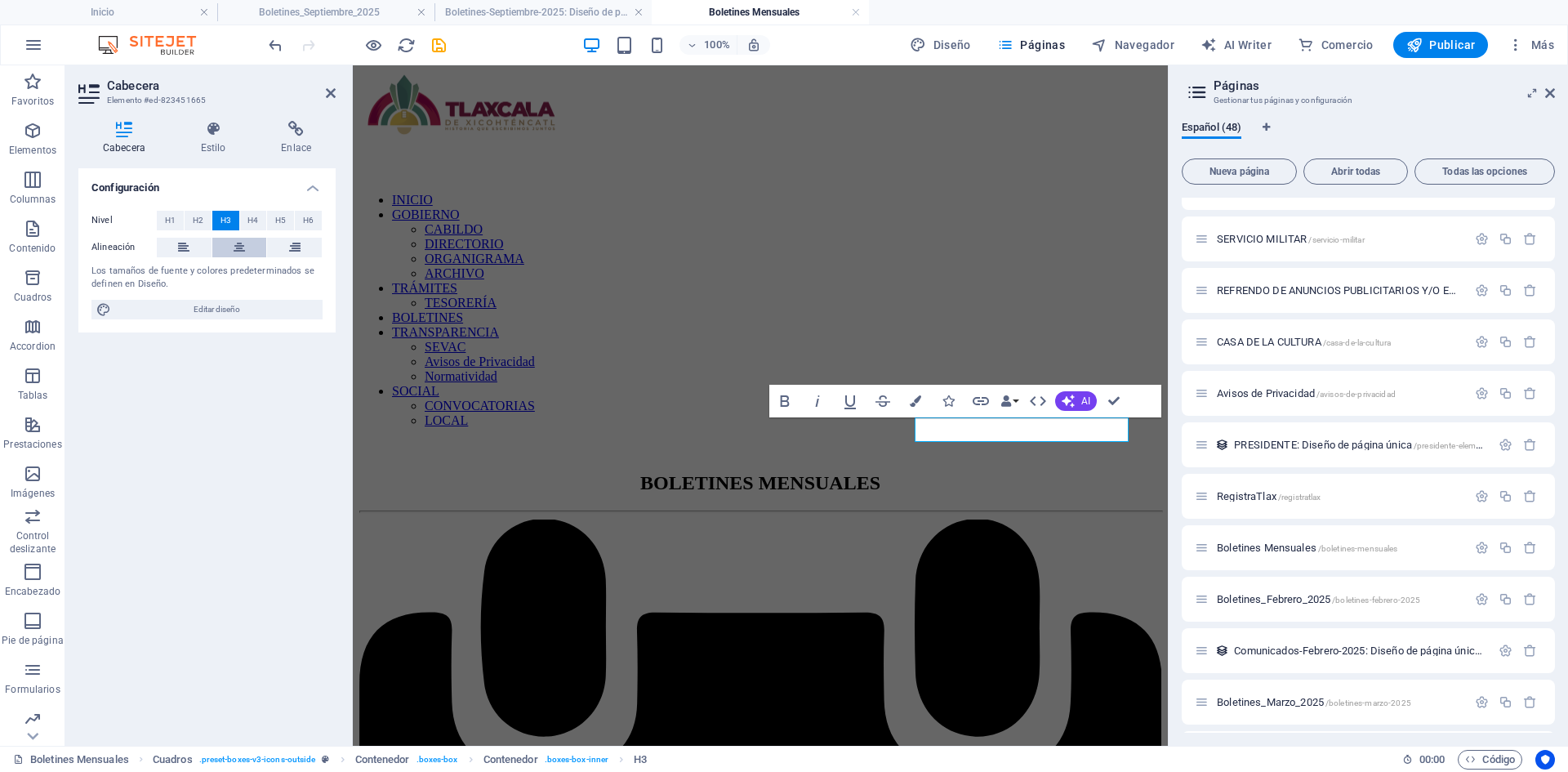
click at [235, 246] on icon at bounding box center [238, 247] width 11 height 19
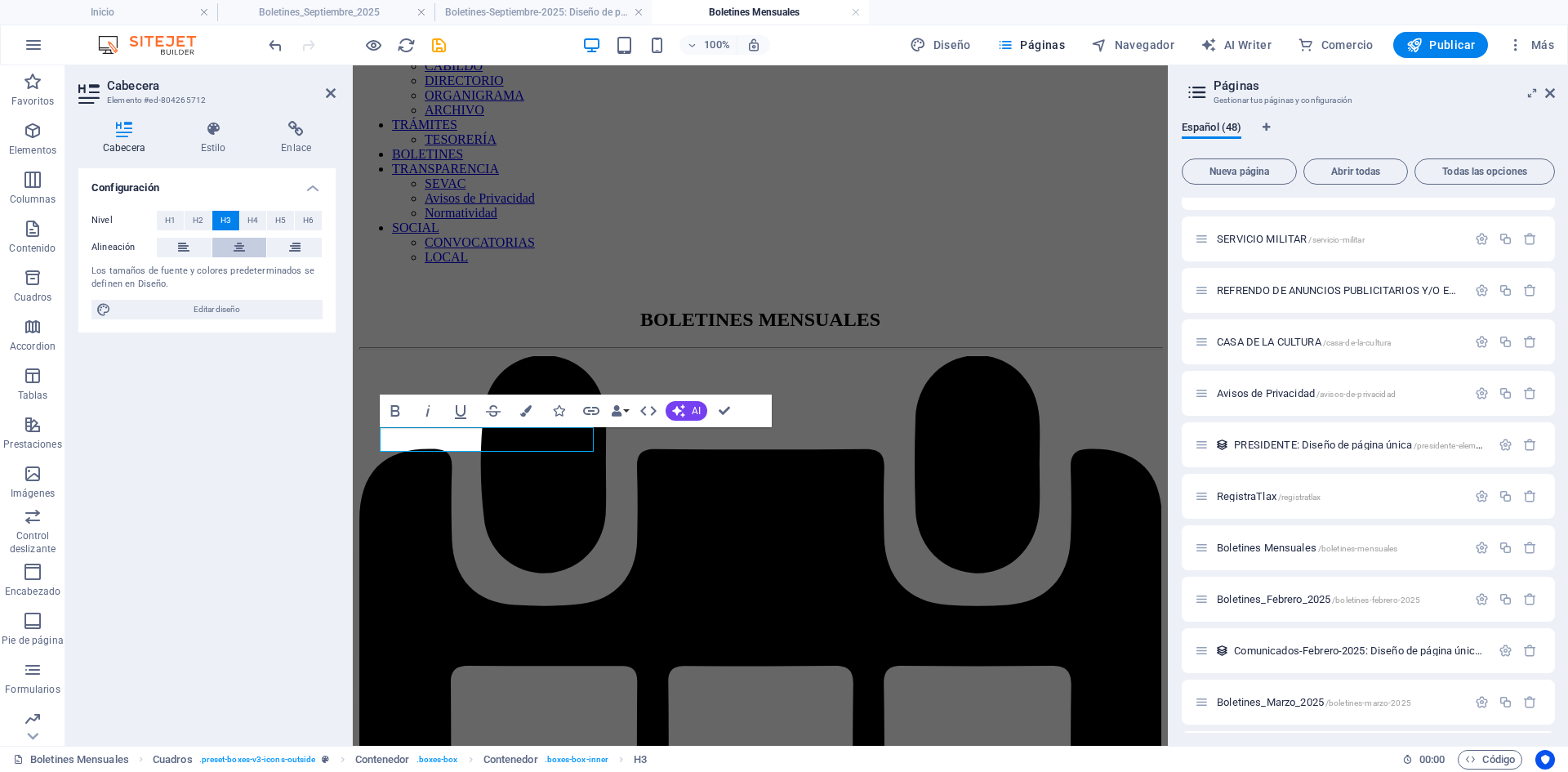
click at [242, 240] on icon at bounding box center [238, 247] width 11 height 19
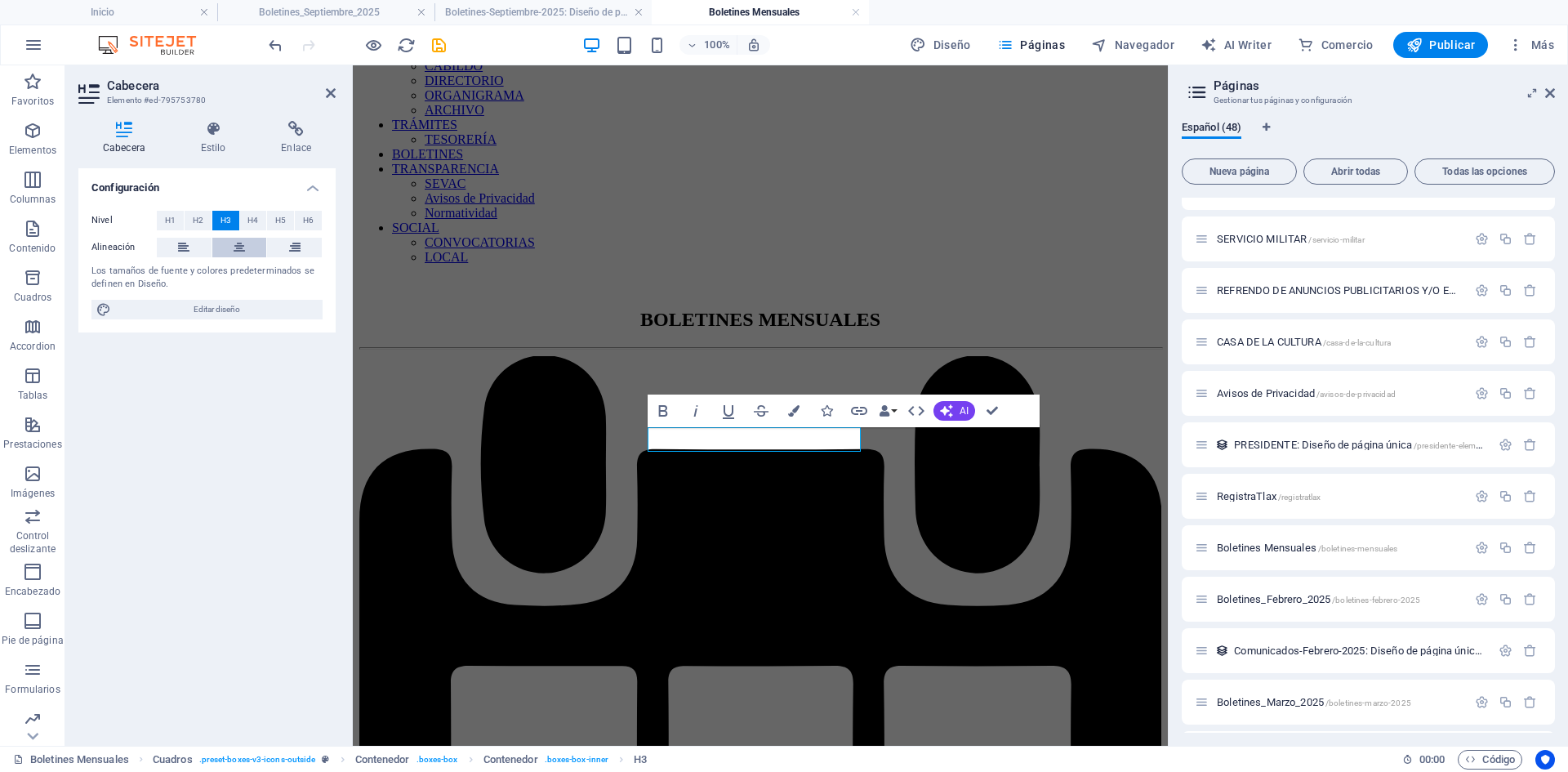
drag, startPoint x: 245, startPoint y: 256, endPoint x: 19, endPoint y: 210, distance: 230.6
click at [245, 256] on icon at bounding box center [238, 247] width 11 height 19
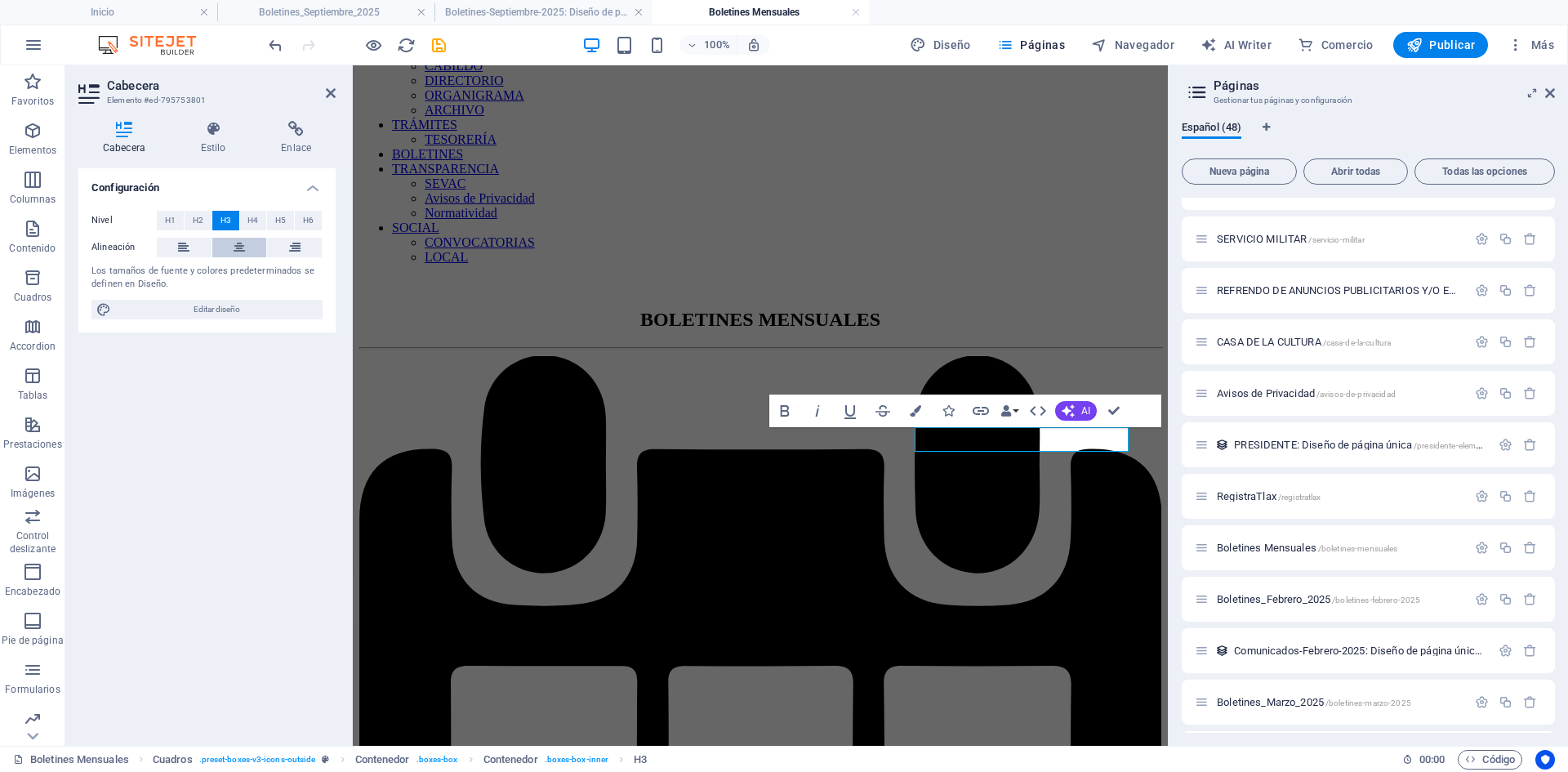
click at [245, 246] on button at bounding box center [239, 247] width 55 height 19
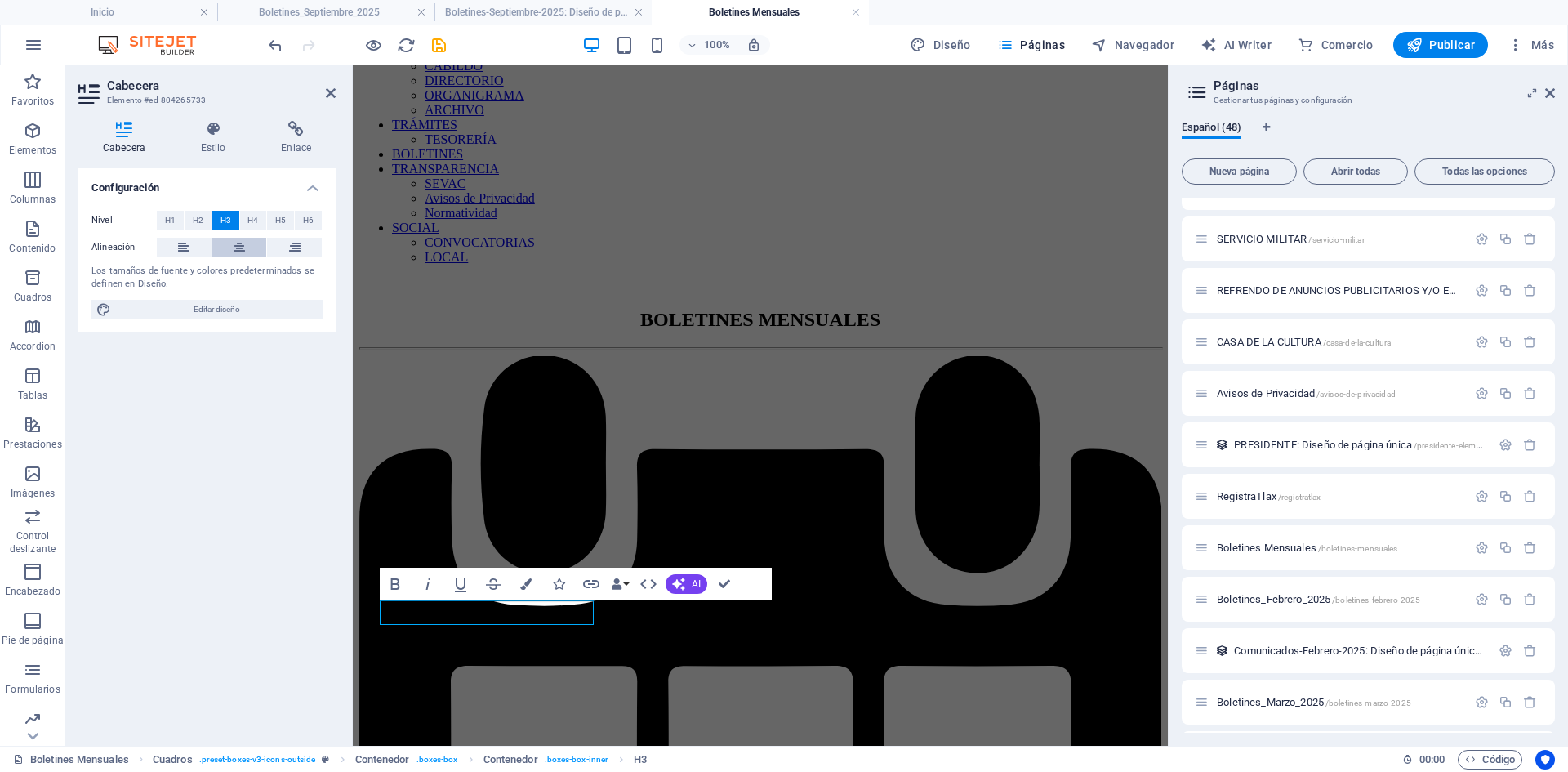
click at [238, 245] on icon at bounding box center [238, 247] width 11 height 19
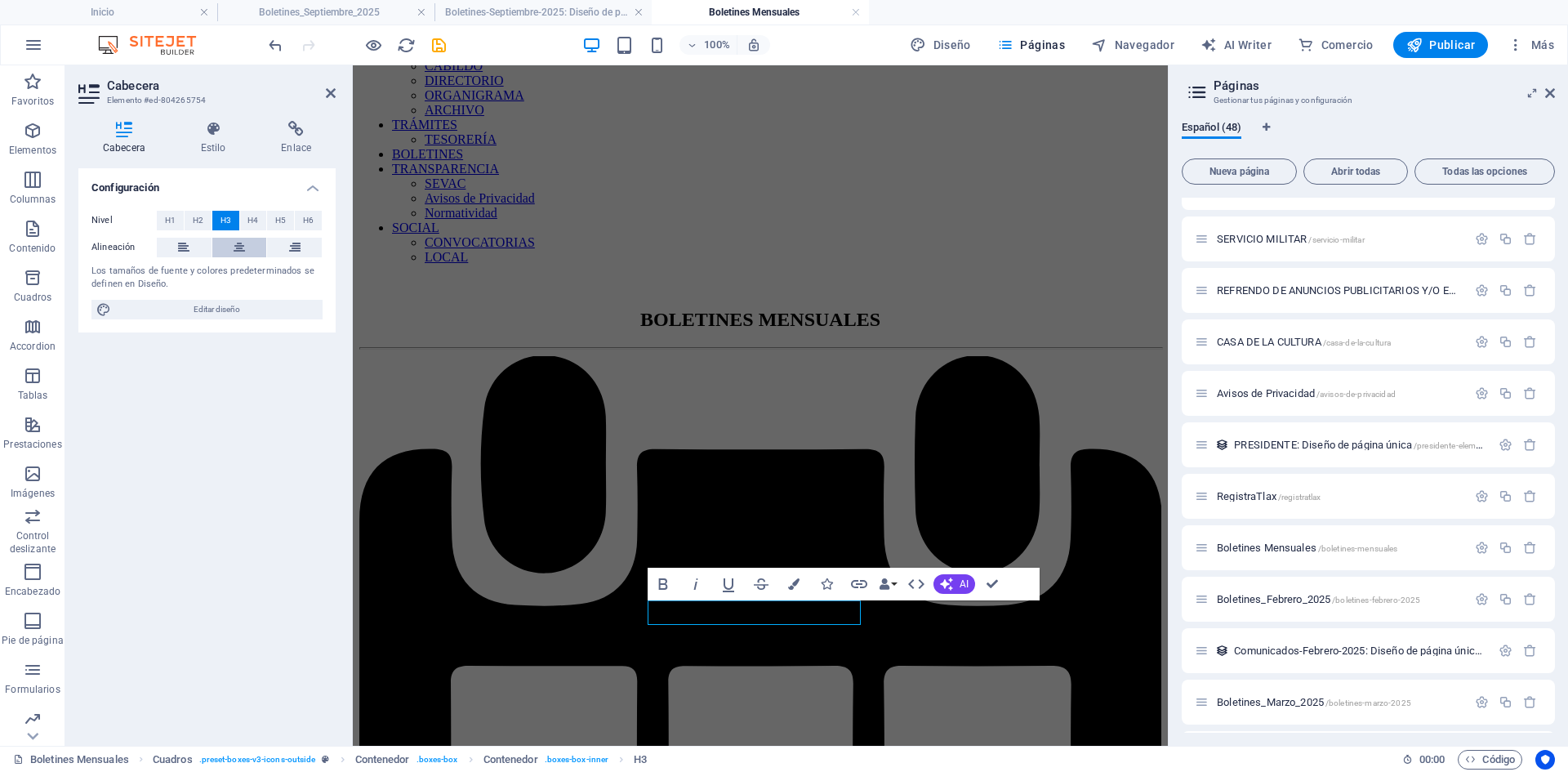
click at [258, 248] on button at bounding box center [239, 247] width 55 height 19
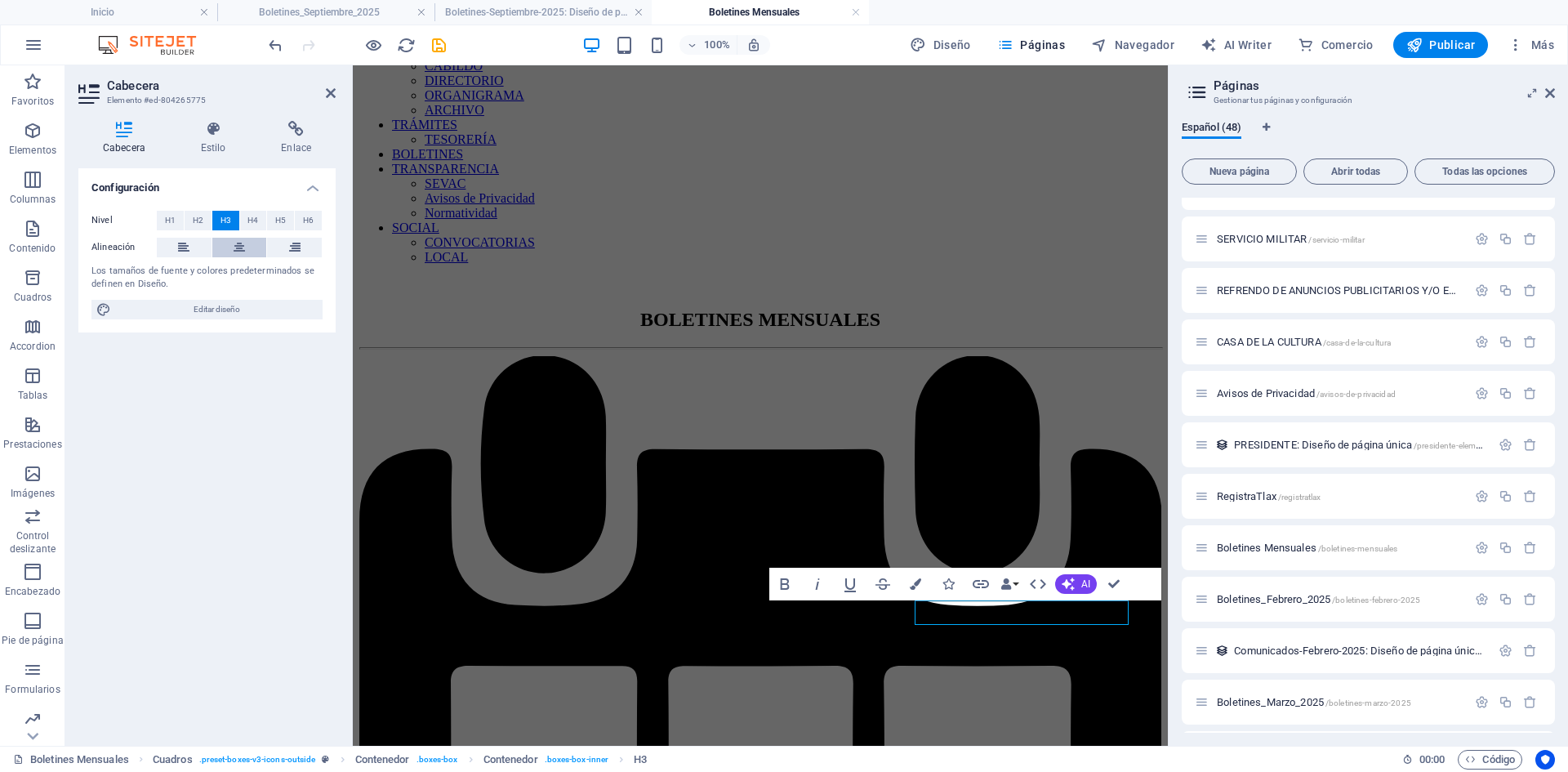
click at [243, 245] on icon at bounding box center [238, 247] width 11 height 19
click at [323, 95] on header "Cabecera Elemento #ed-804265775" at bounding box center [207, 86] width 257 height 42
click at [330, 96] on icon at bounding box center [330, 92] width 10 height 13
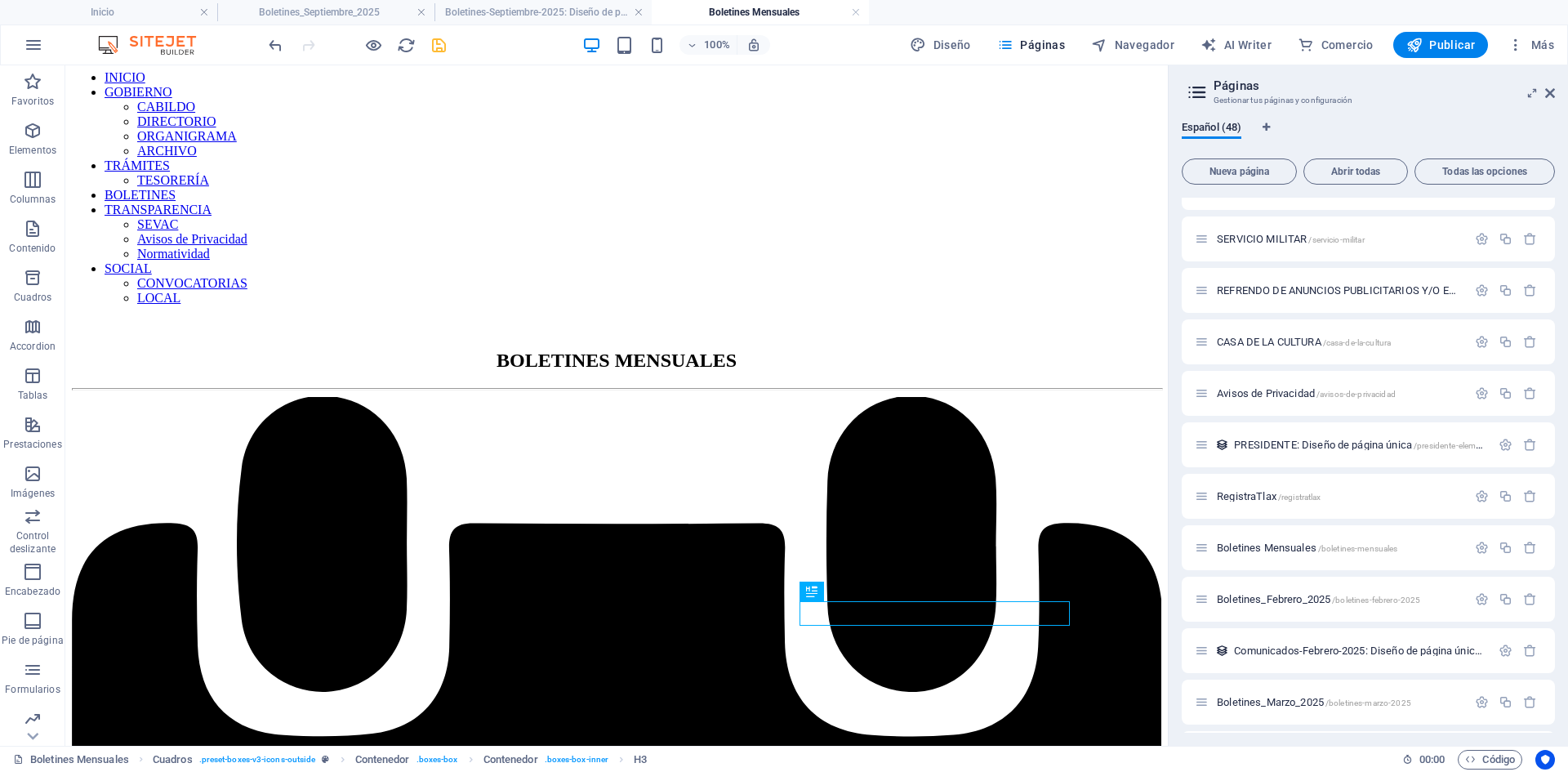
click at [437, 54] on icon "save" at bounding box center [438, 45] width 18 height 18
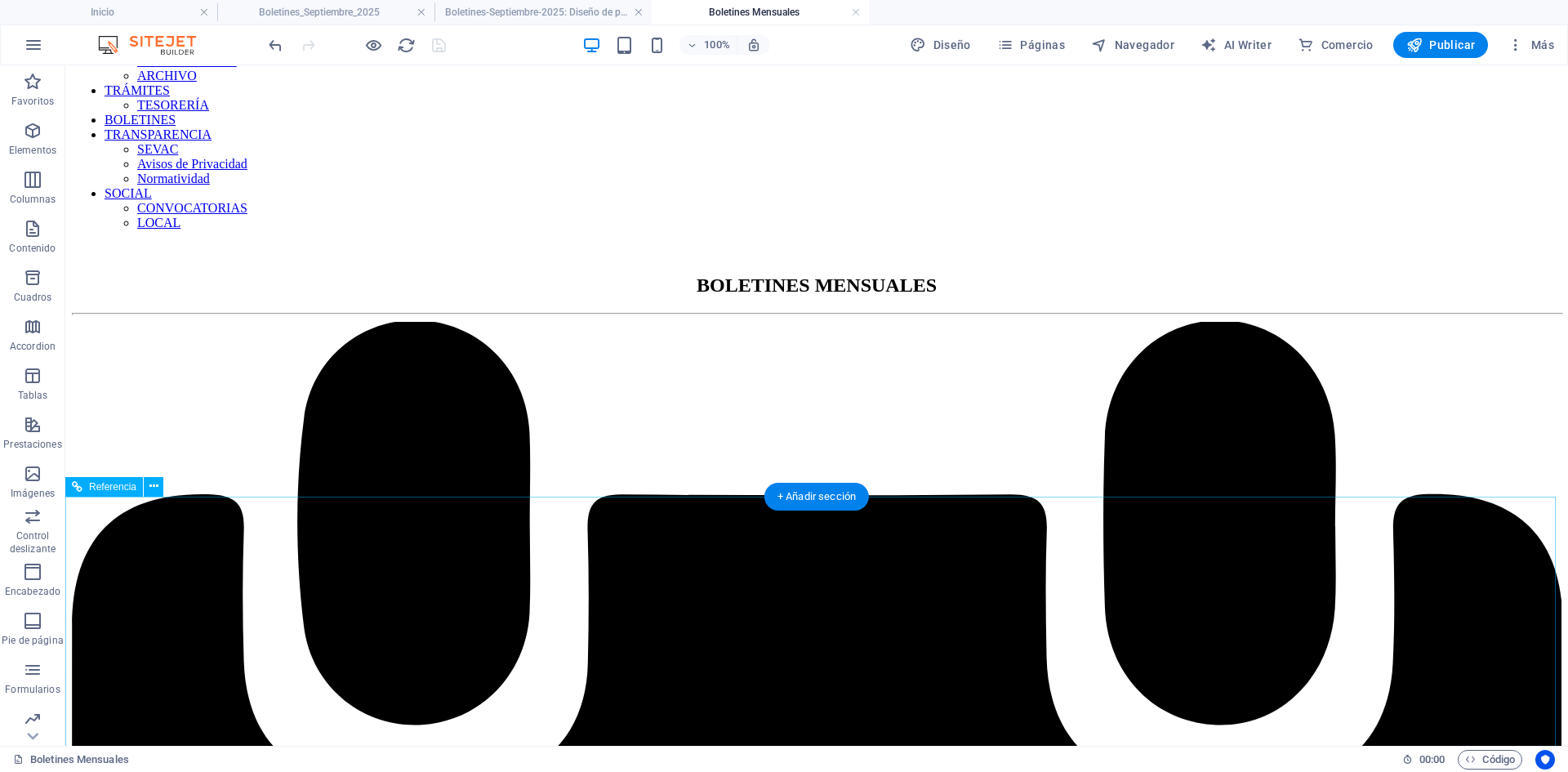
scroll to position [55, 0]
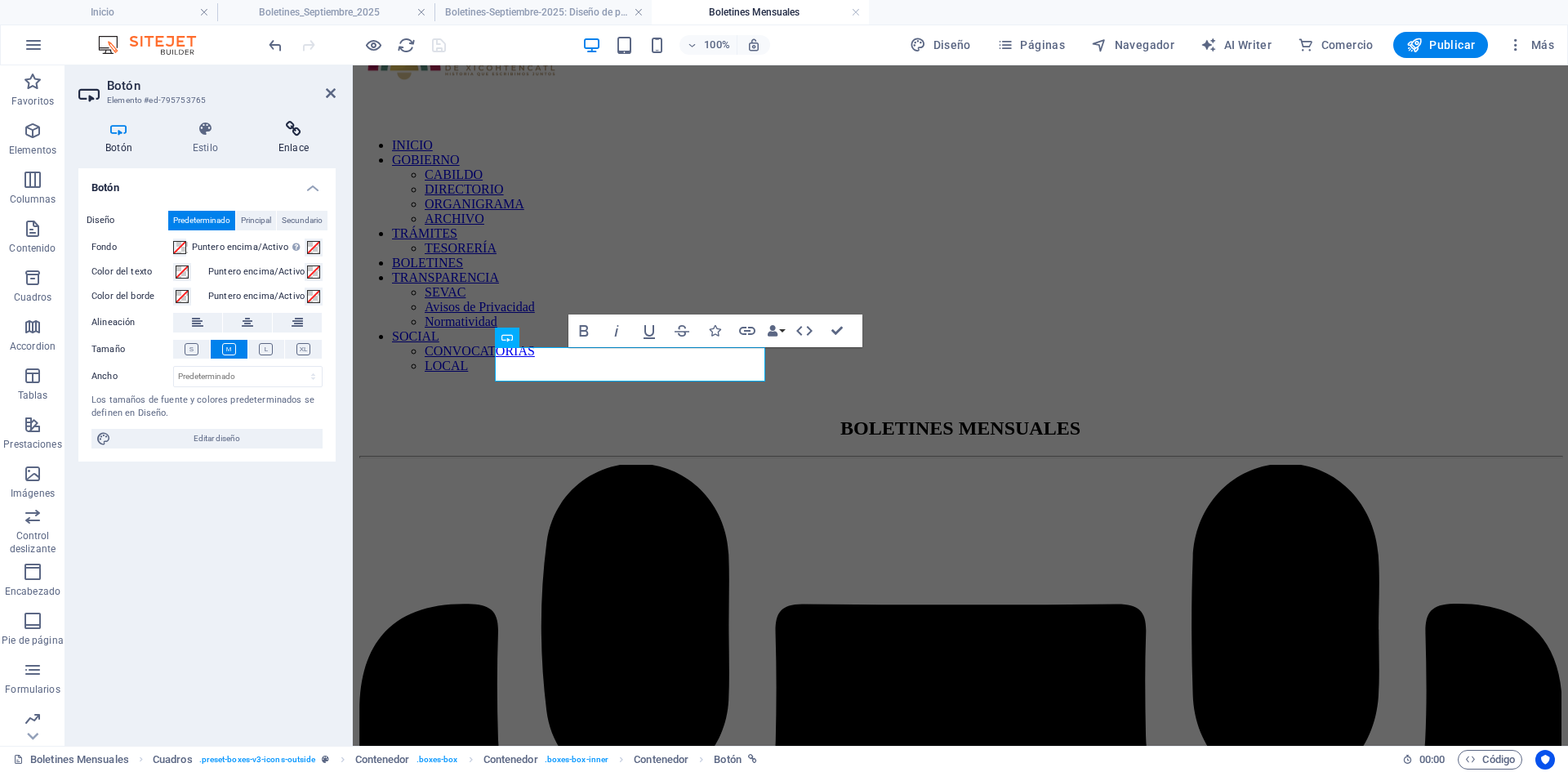
click at [308, 136] on icon at bounding box center [294, 129] width 84 height 17
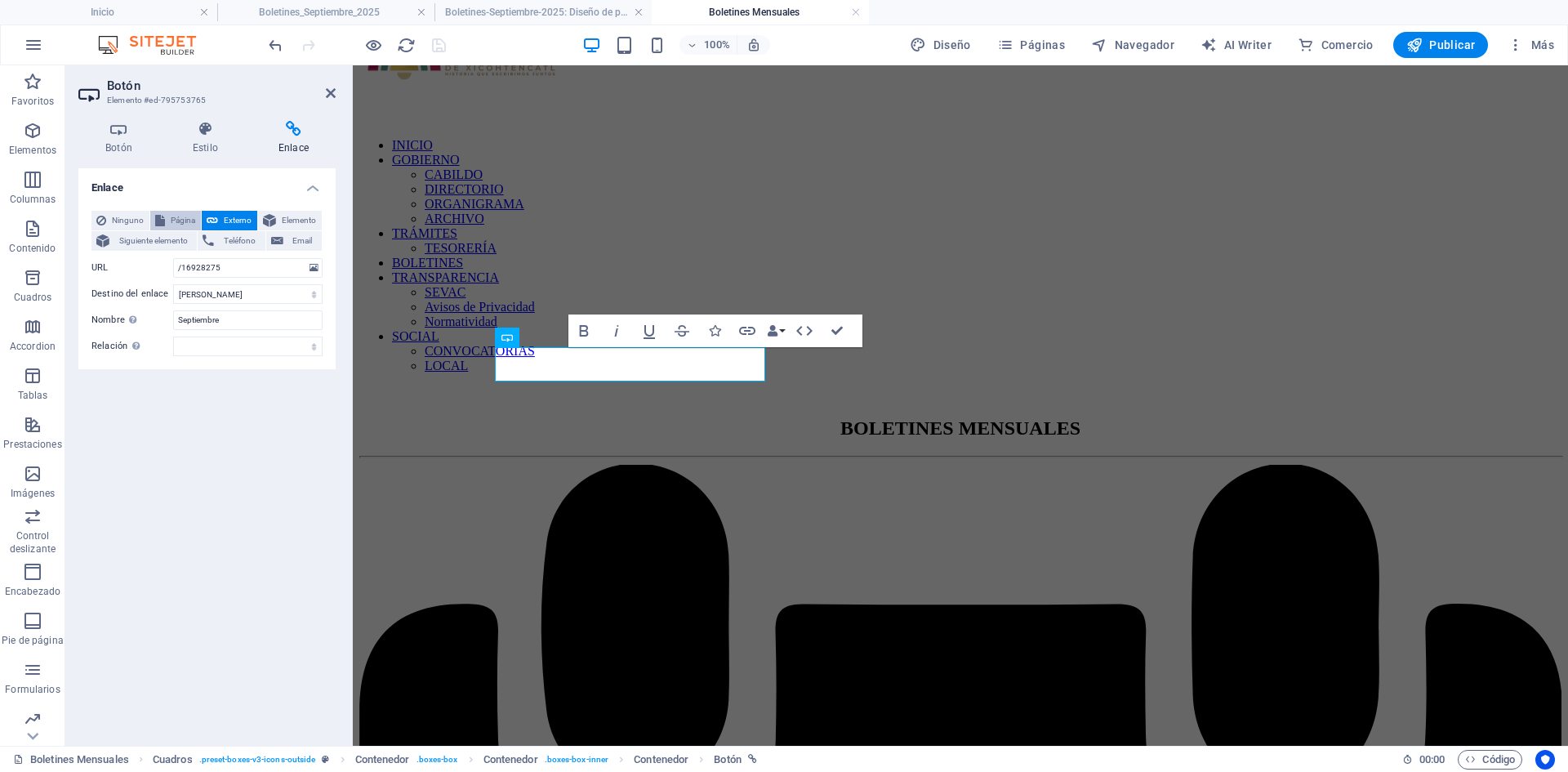
click at [170, 218] on span "Página" at bounding box center [183, 220] width 26 height 19
click at [310, 267] on select "Inicio Tramites-Tesoreria Noticias Tu Gobierno Contacto Transparencia SEVAC NOR…" at bounding box center [248, 268] width 150 height 19
select select "29"
click at [173, 258] on select "Inicio Tramites-Tesoreria Noticias Tu Gobierno Contacto Transparencia SEVAC NOR…" at bounding box center [248, 268] width 150 height 19
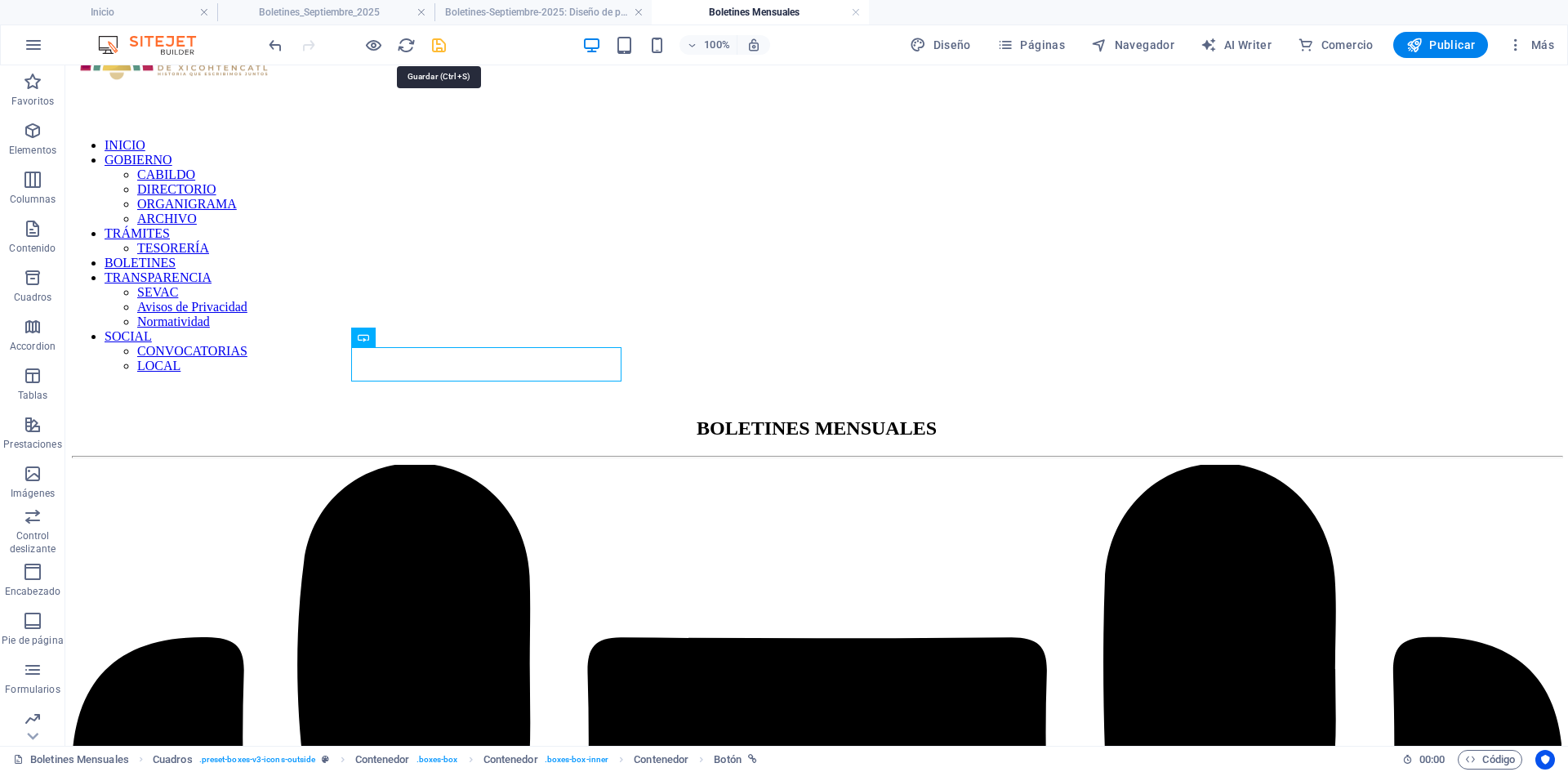
click at [438, 48] on icon "save" at bounding box center [438, 45] width 18 height 18
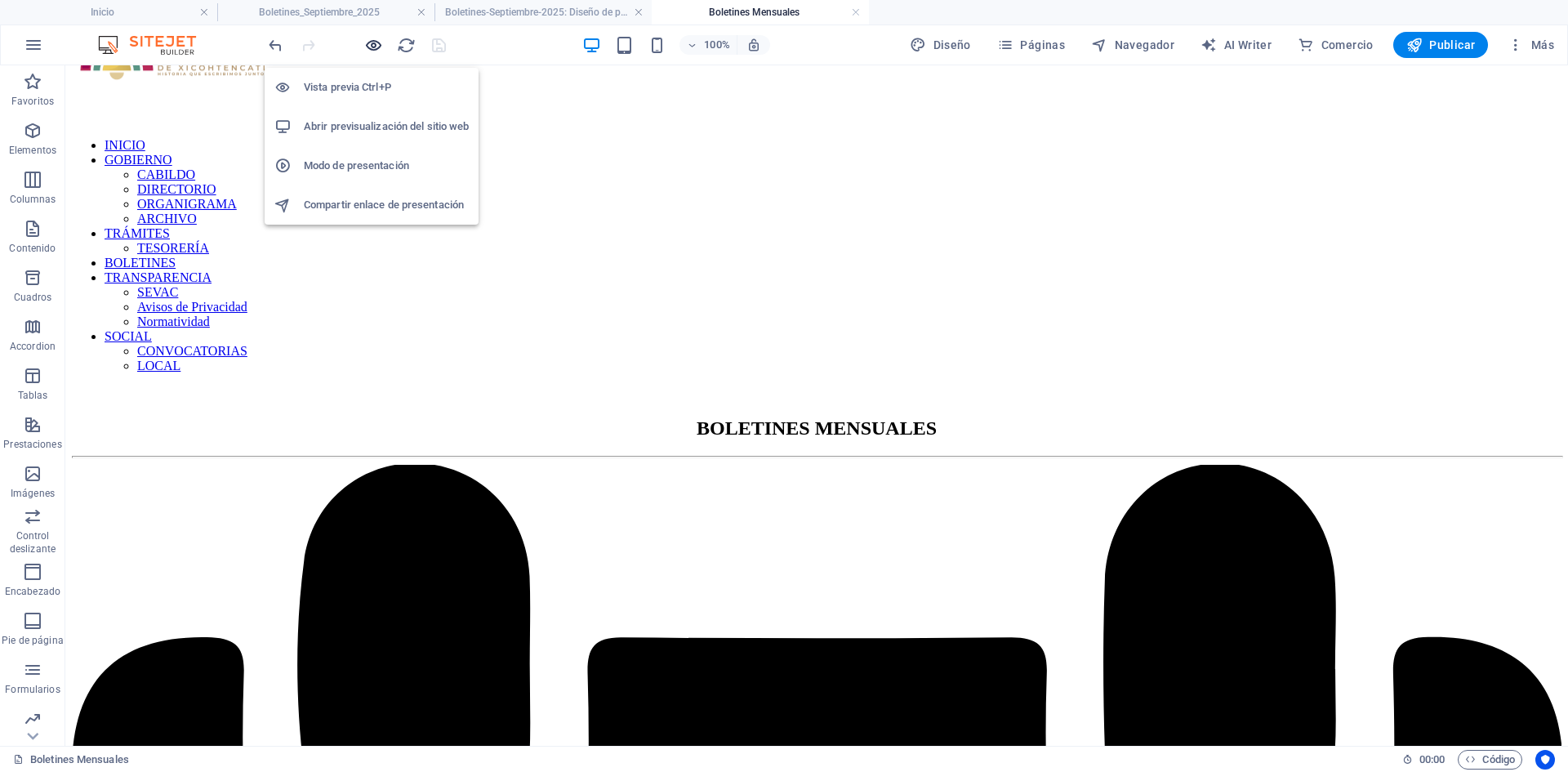
click at [369, 42] on icon "button" at bounding box center [373, 45] width 18 height 18
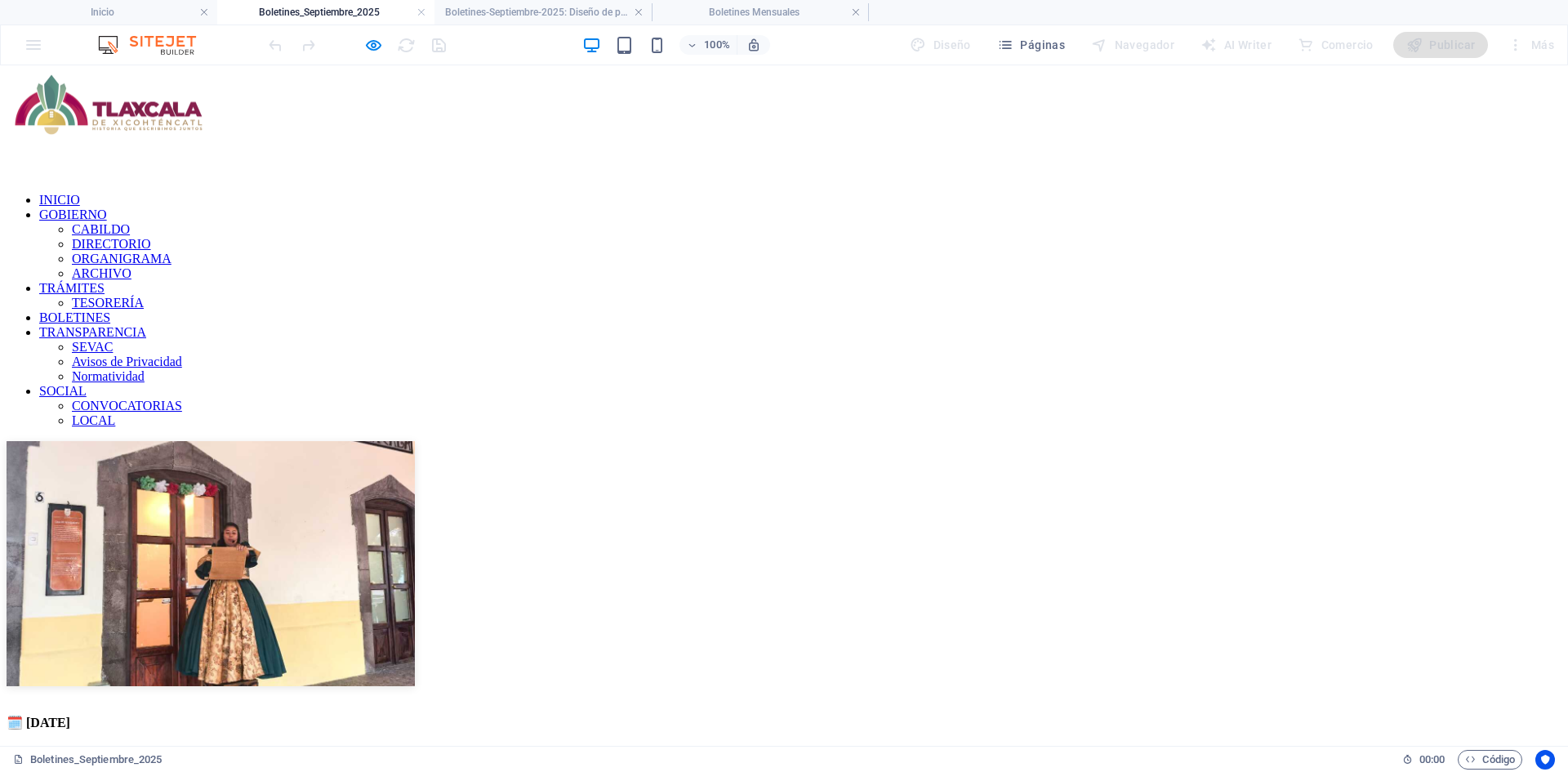
scroll to position [0, 0]
click at [414, 441] on img at bounding box center [210, 563] width 408 height 245
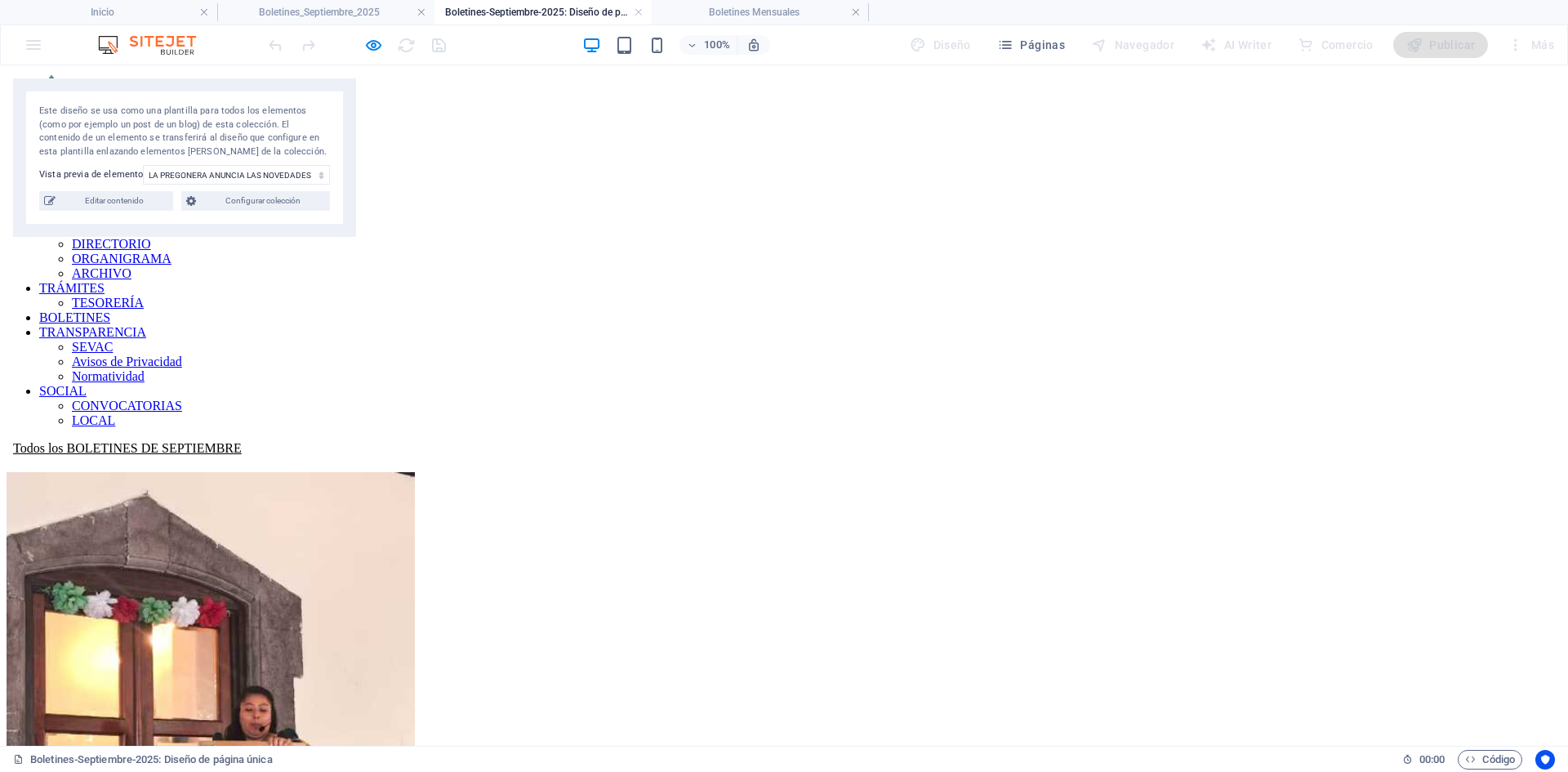
click at [13, 441] on icon at bounding box center [13, 448] width 0 height 14
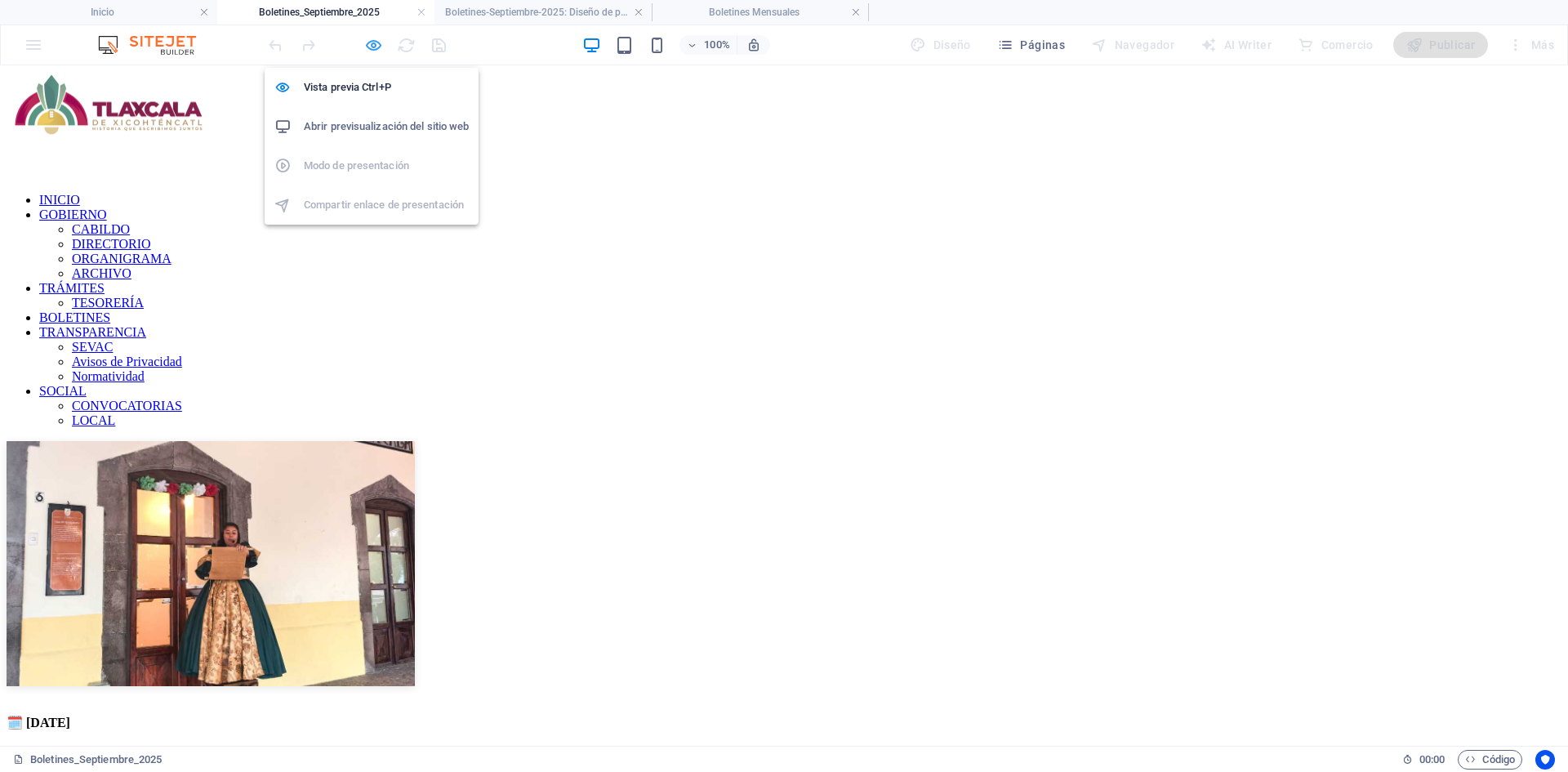
click at [373, 43] on icon "button" at bounding box center [373, 45] width 18 height 18
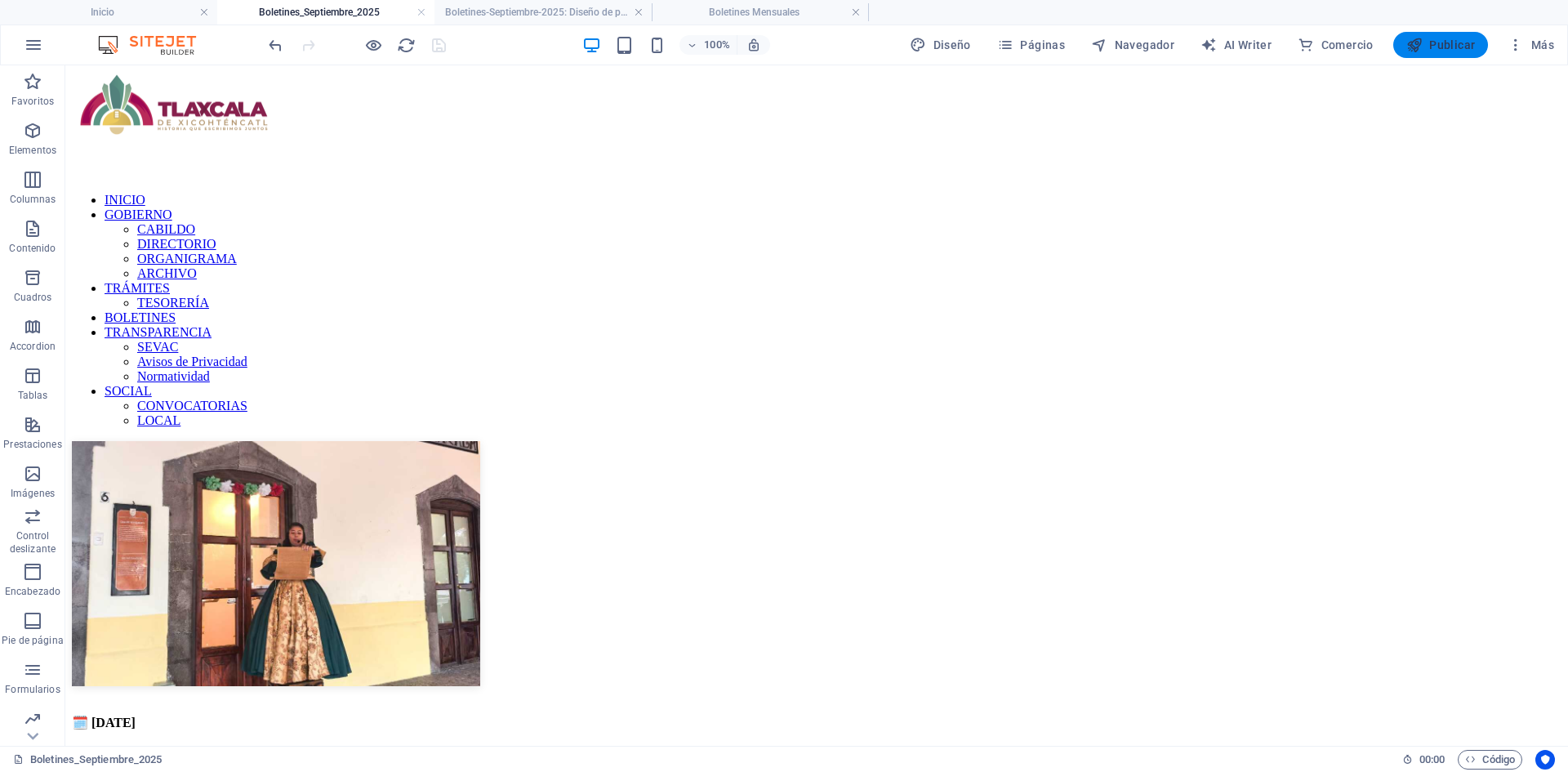
click at [1425, 41] on span "Publicar" at bounding box center [1440, 45] width 70 height 17
